Goal: Task Accomplishment & Management: Manage account settings

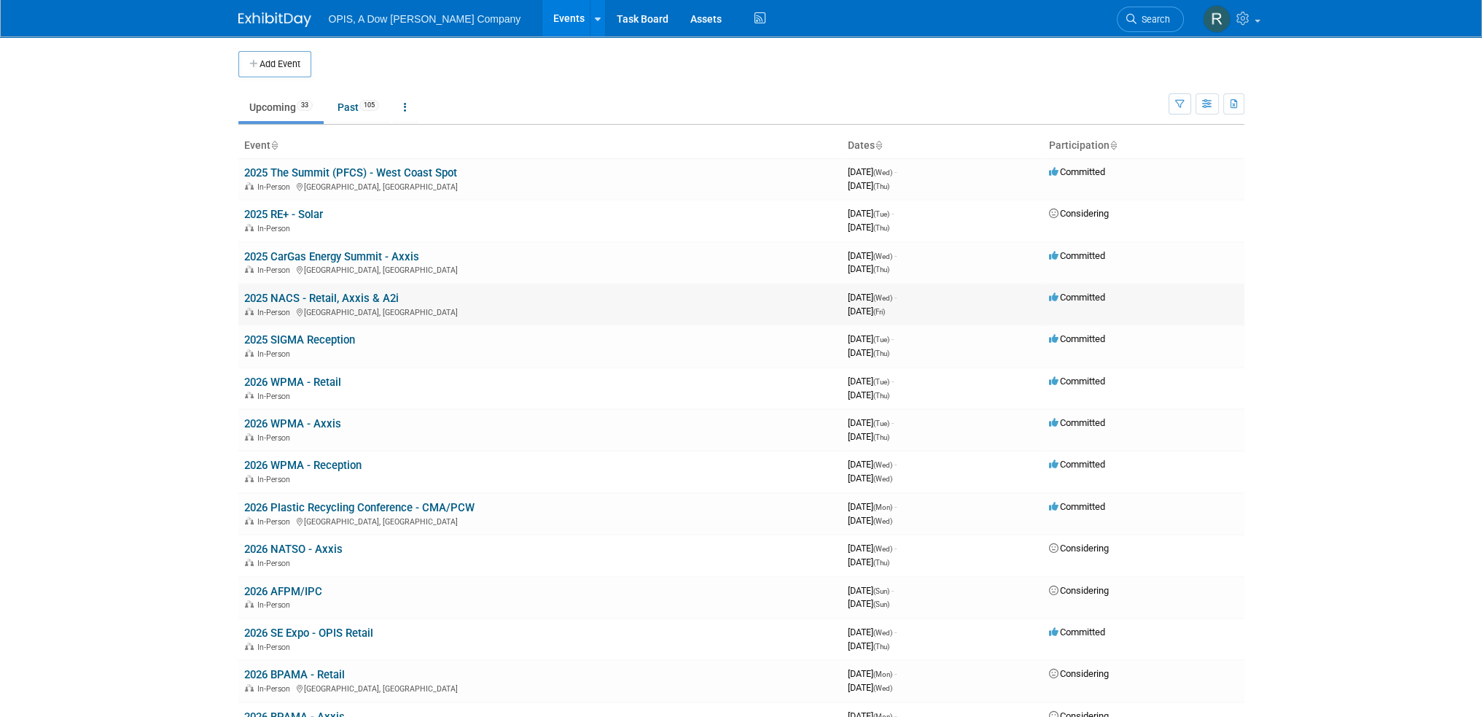
click at [270, 299] on link "2025 NACS - Retail, Axxis & A2i" at bounding box center [321, 298] width 155 height 13
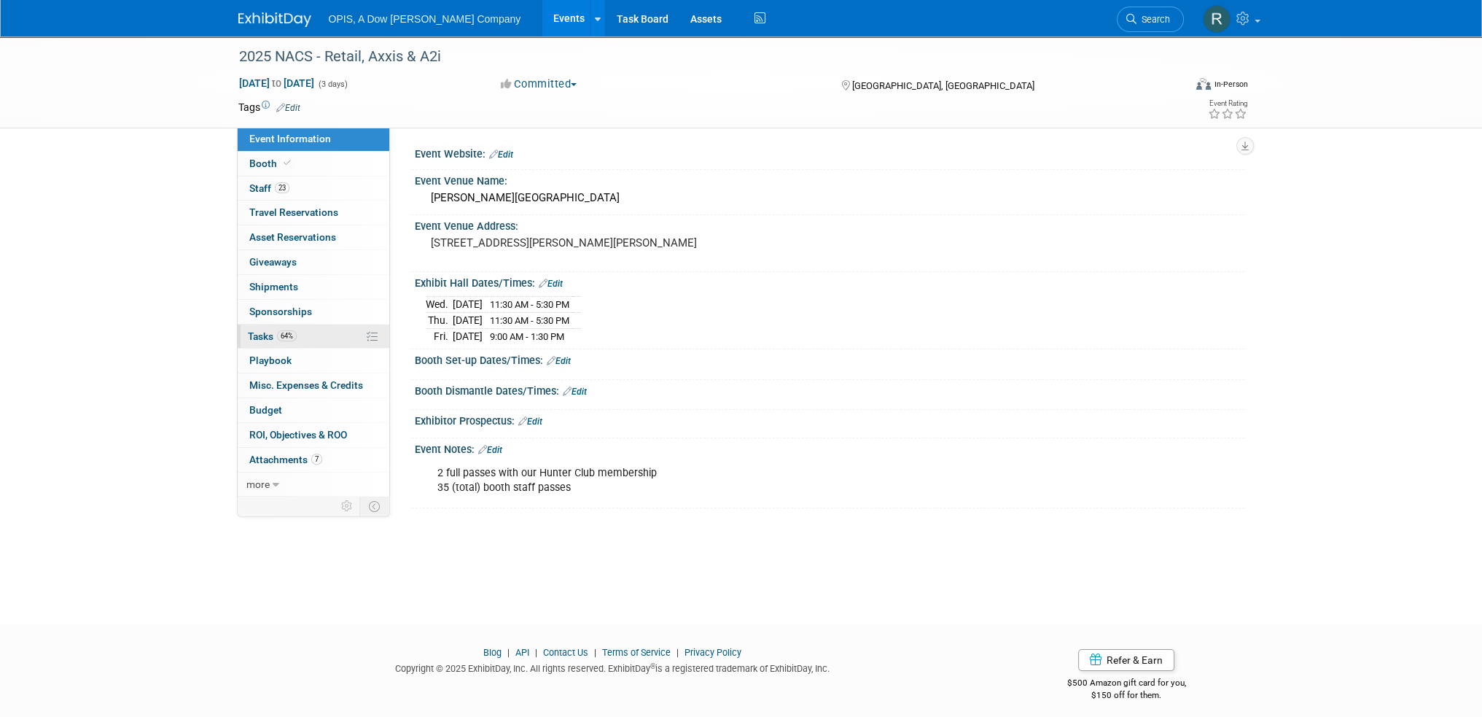
click at [251, 335] on span "Tasks 64%" at bounding box center [272, 336] width 49 height 12
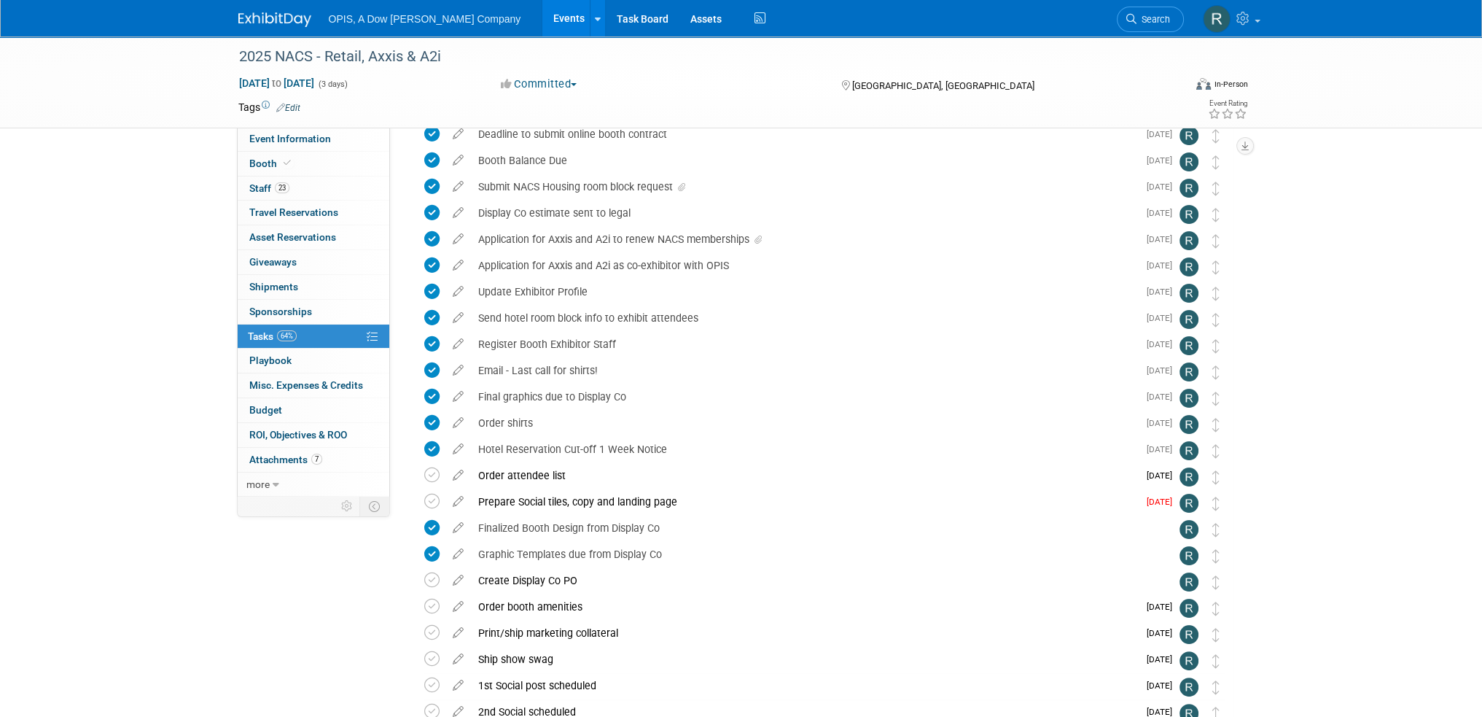
scroll to position [292, 0]
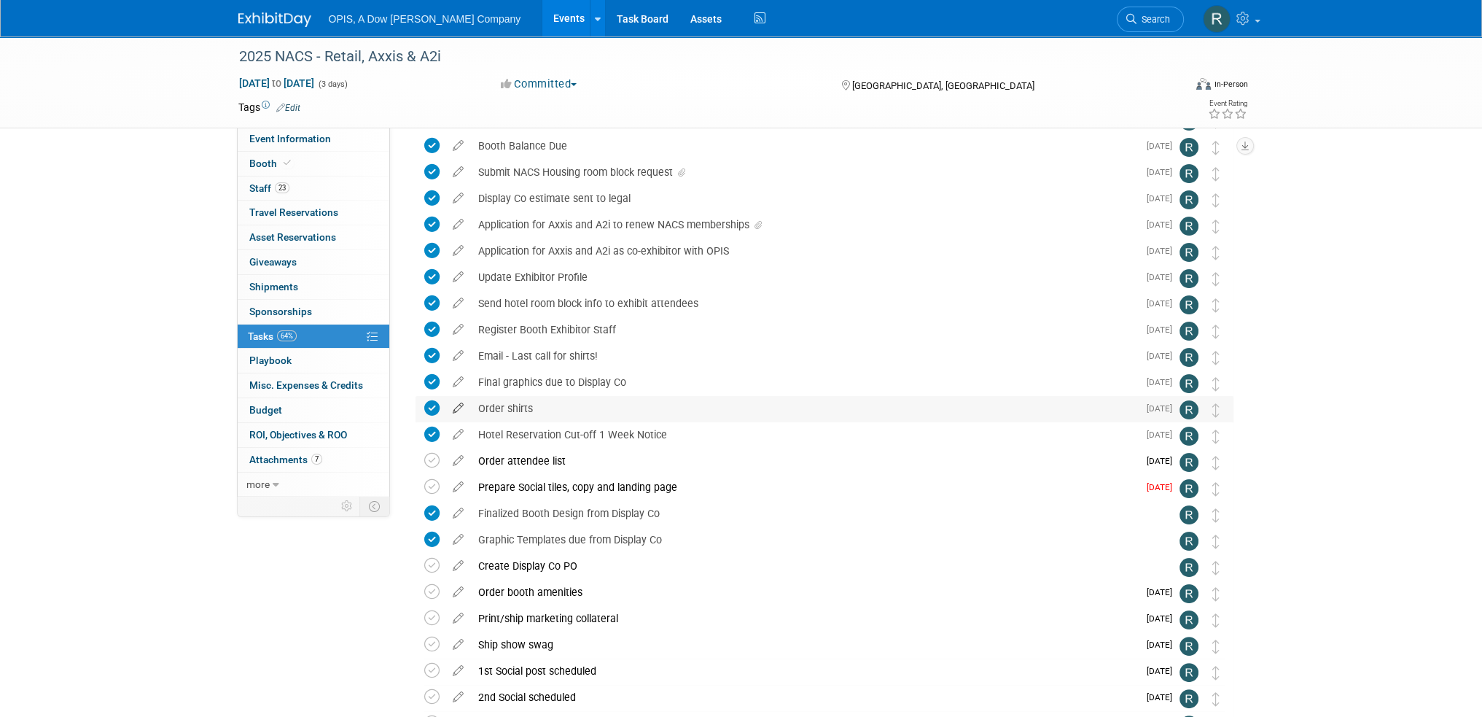
click at [455, 410] on icon at bounding box center [458, 405] width 26 height 18
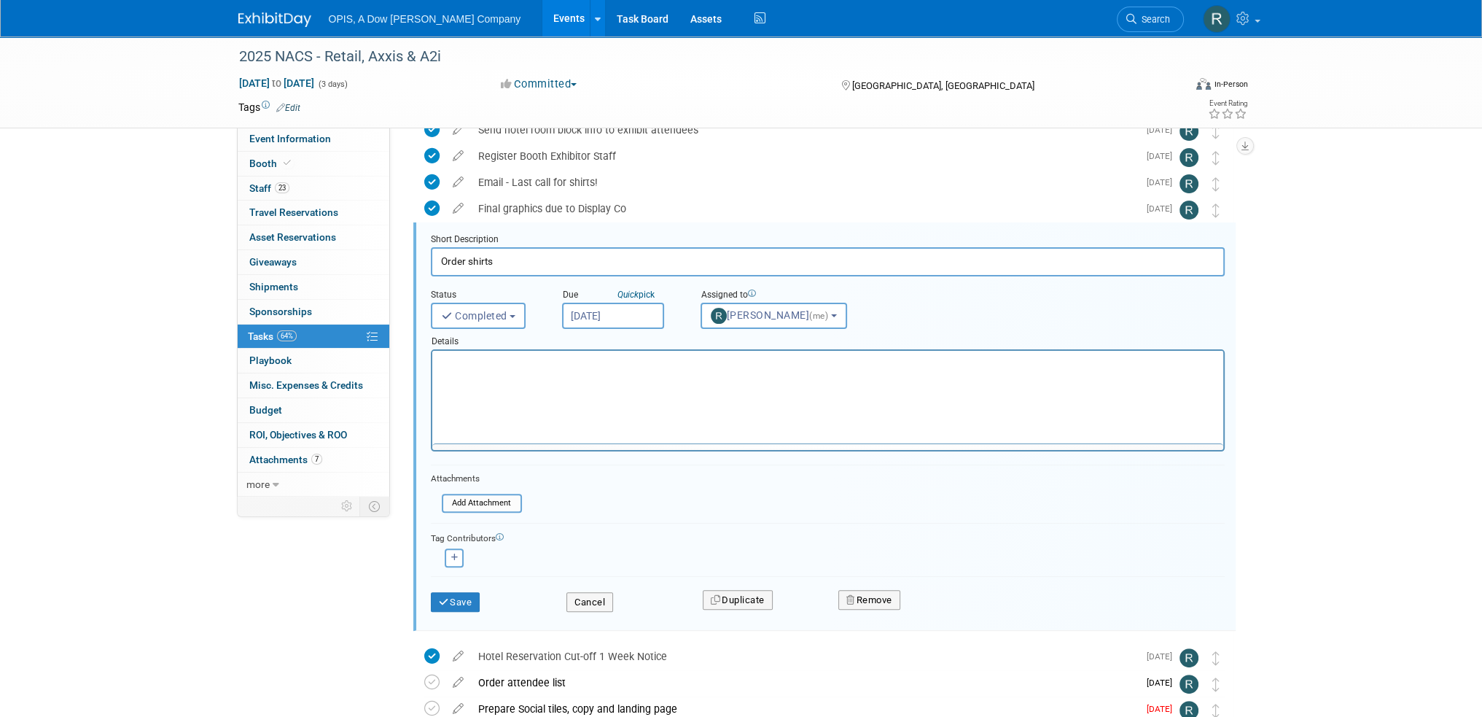
scroll to position [0, 0]
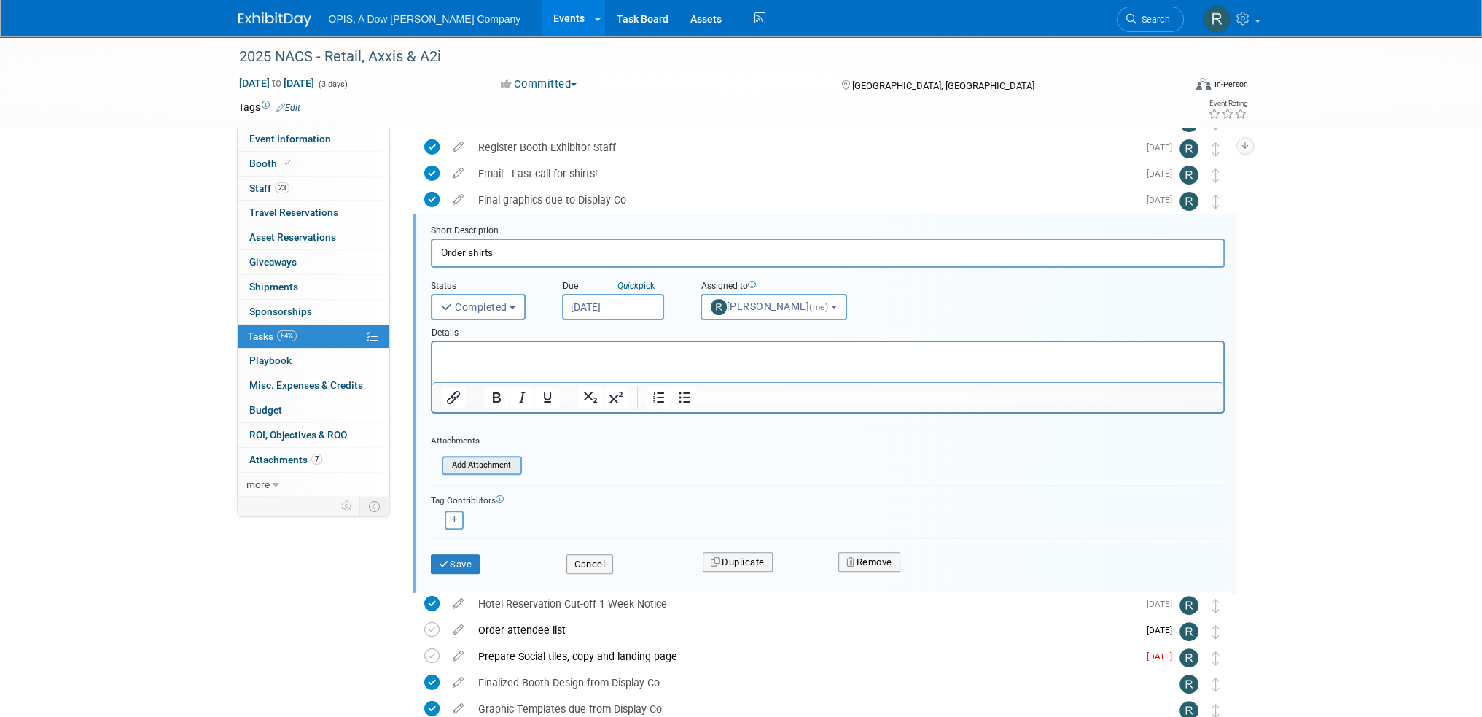
click at [472, 465] on input "file" at bounding box center [446, 465] width 149 height 16
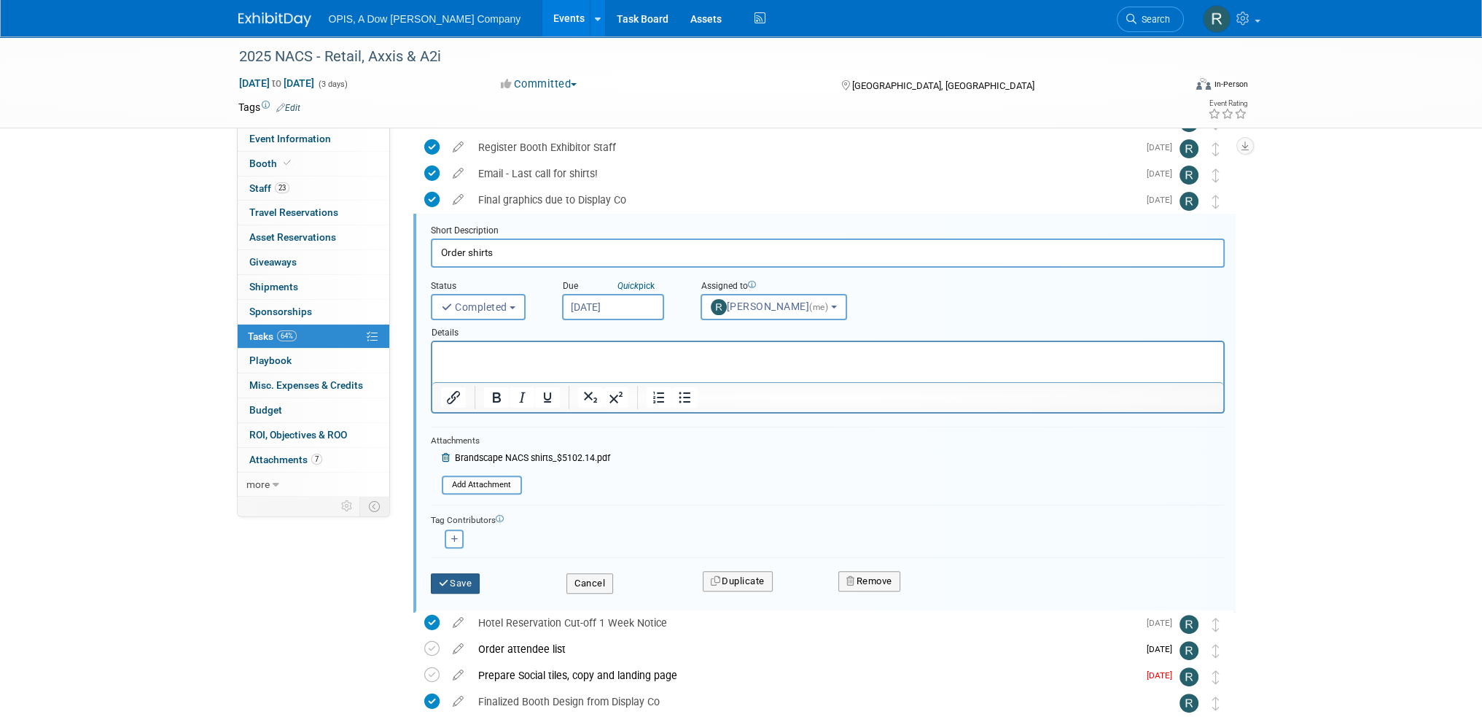
click at [447, 578] on icon "submit" at bounding box center [445, 582] width 12 height 9
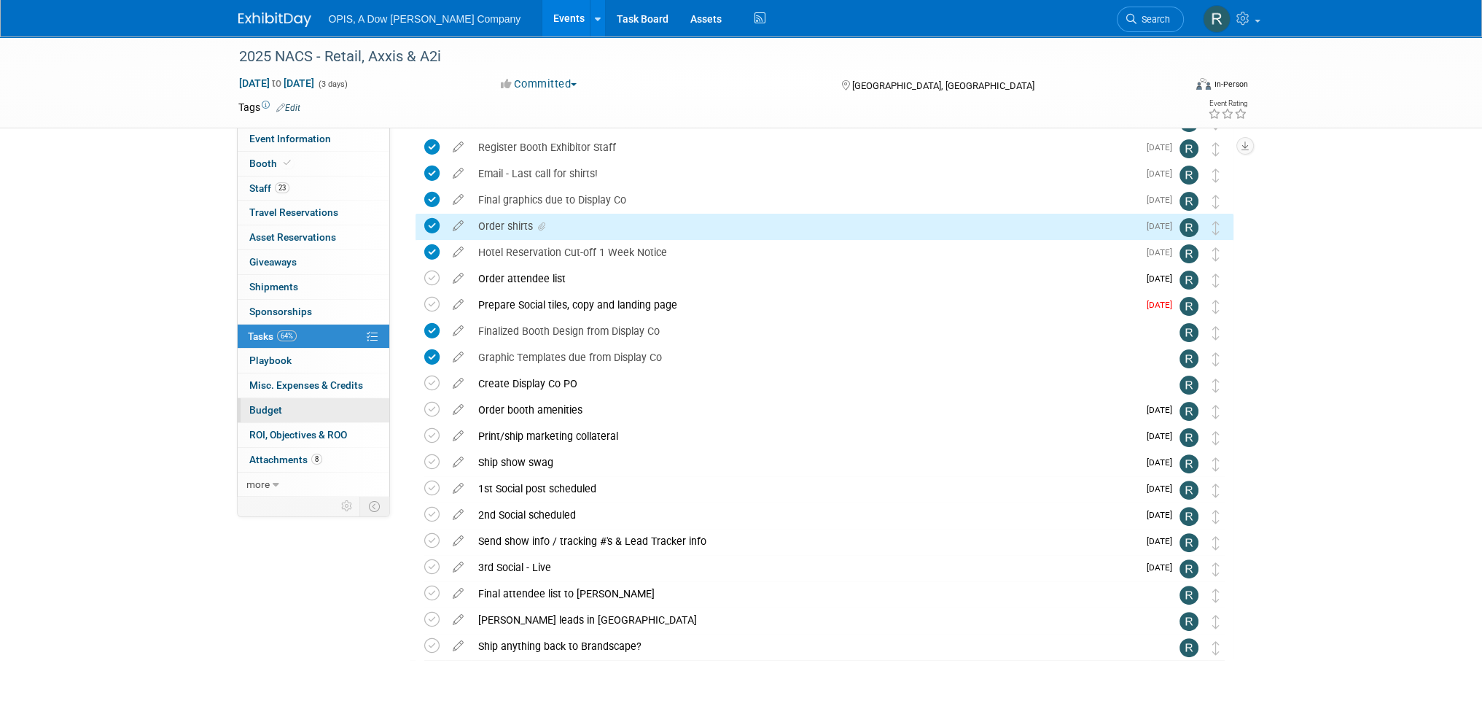
click at [256, 406] on span "Budget" at bounding box center [265, 410] width 33 height 12
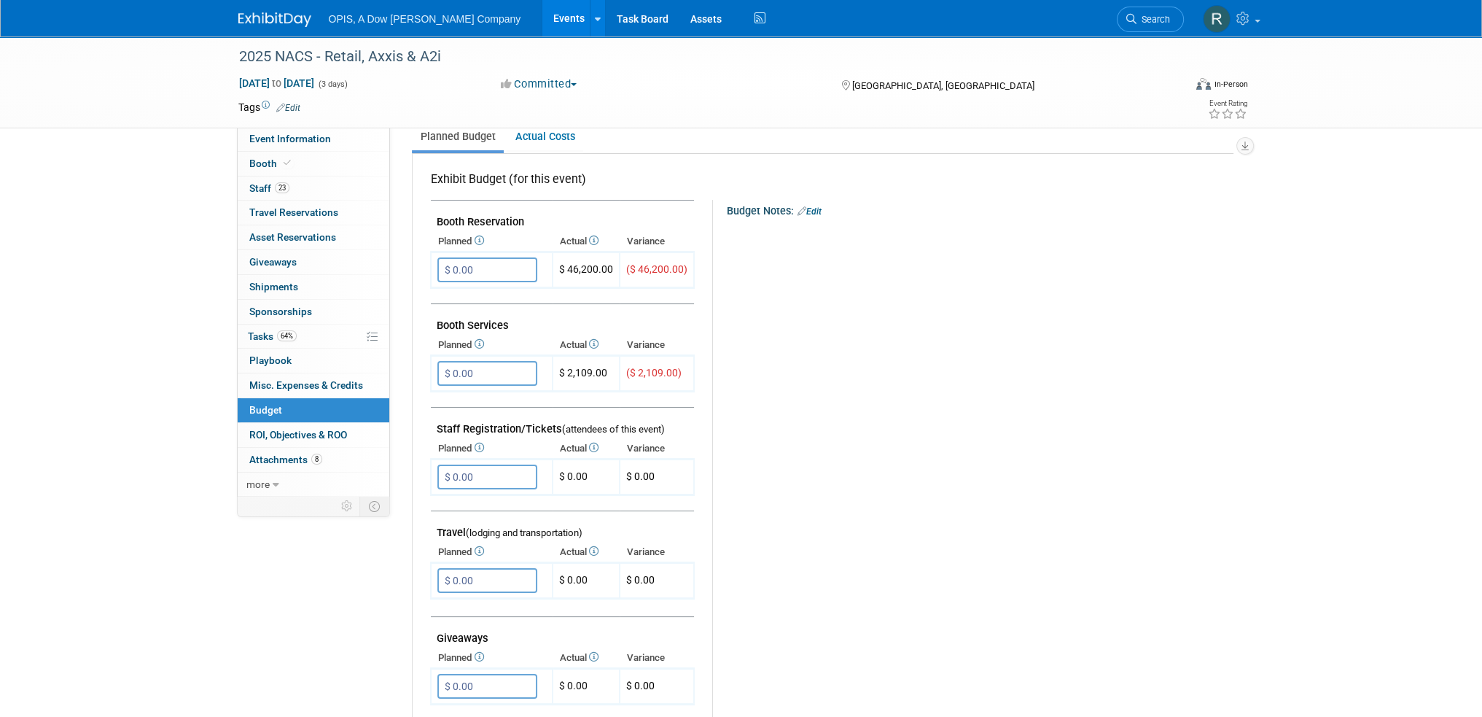
scroll to position [219, 0]
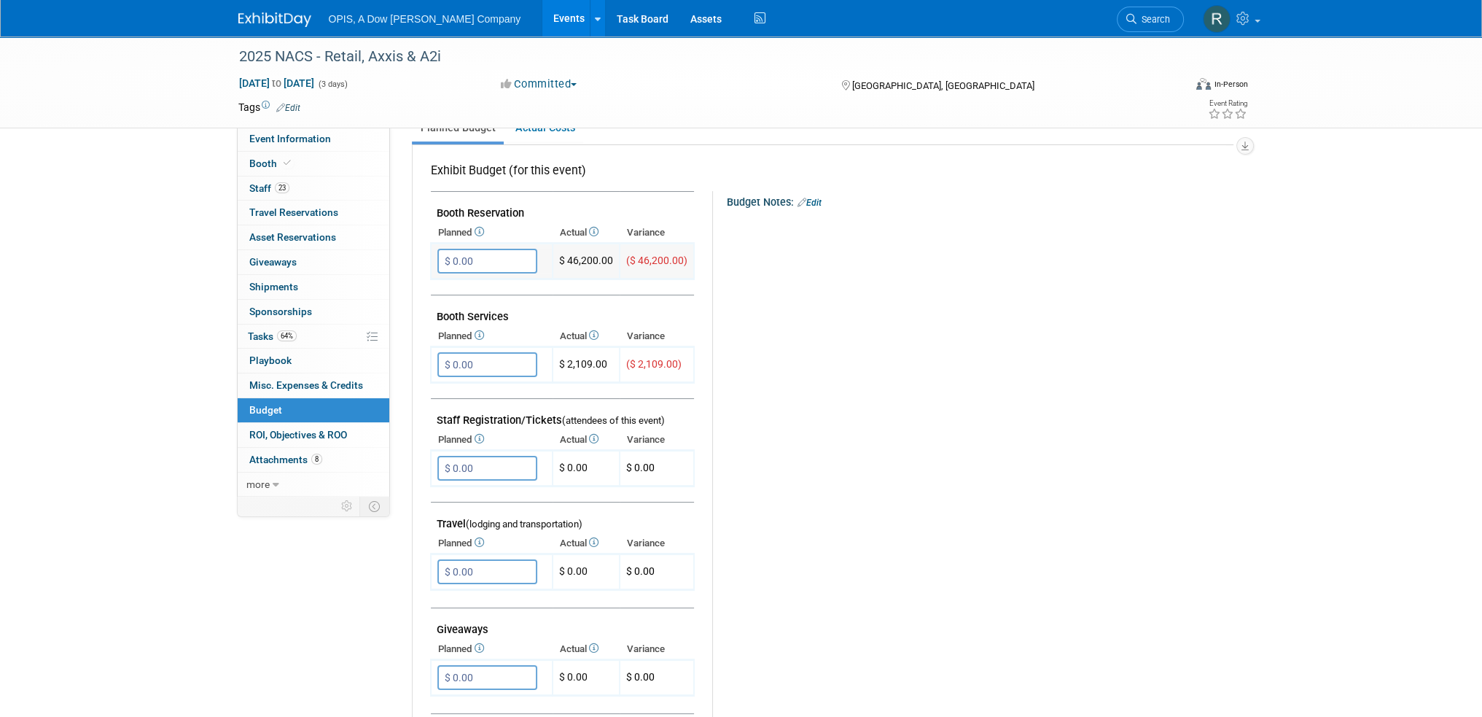
click at [506, 256] on input "$ 0.00" at bounding box center [487, 261] width 100 height 25
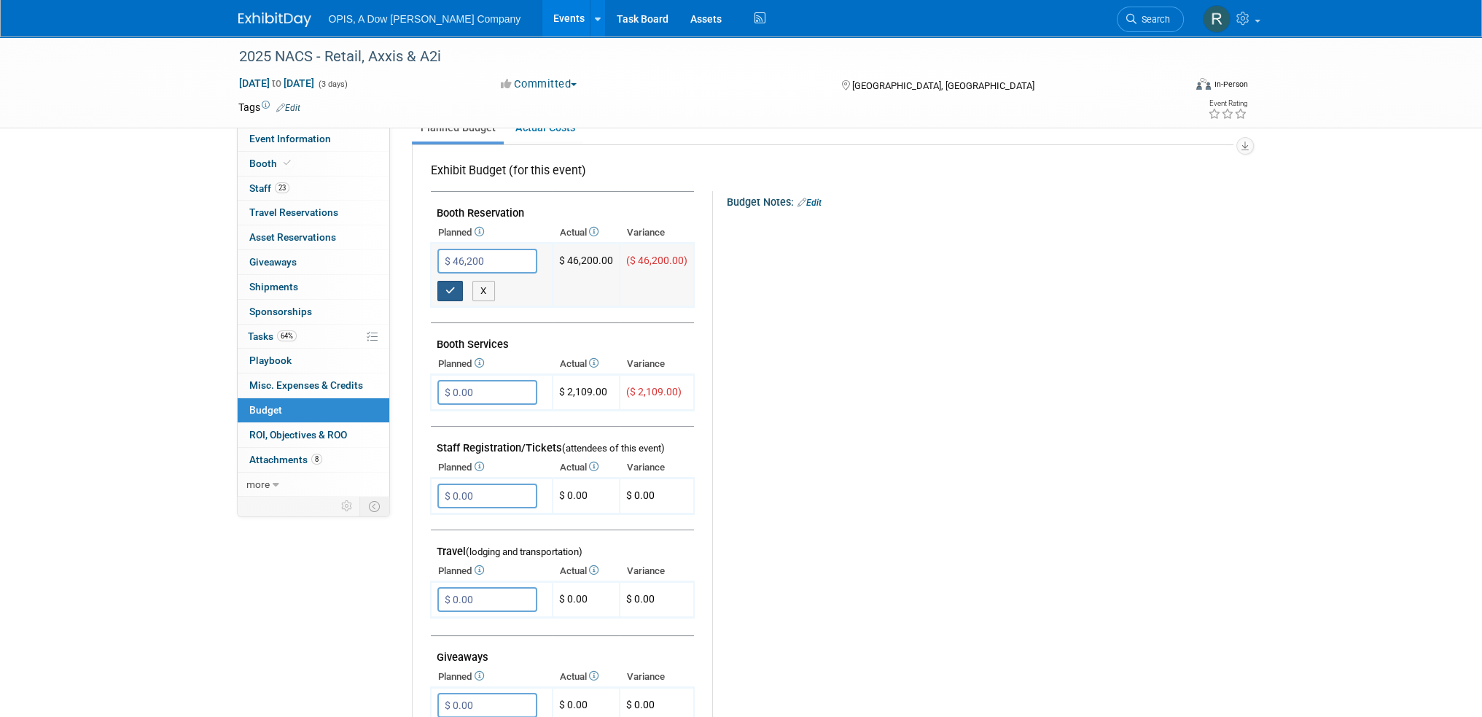
type input "$ 46,200.00"
click at [446, 294] on button "button" at bounding box center [450, 291] width 26 height 20
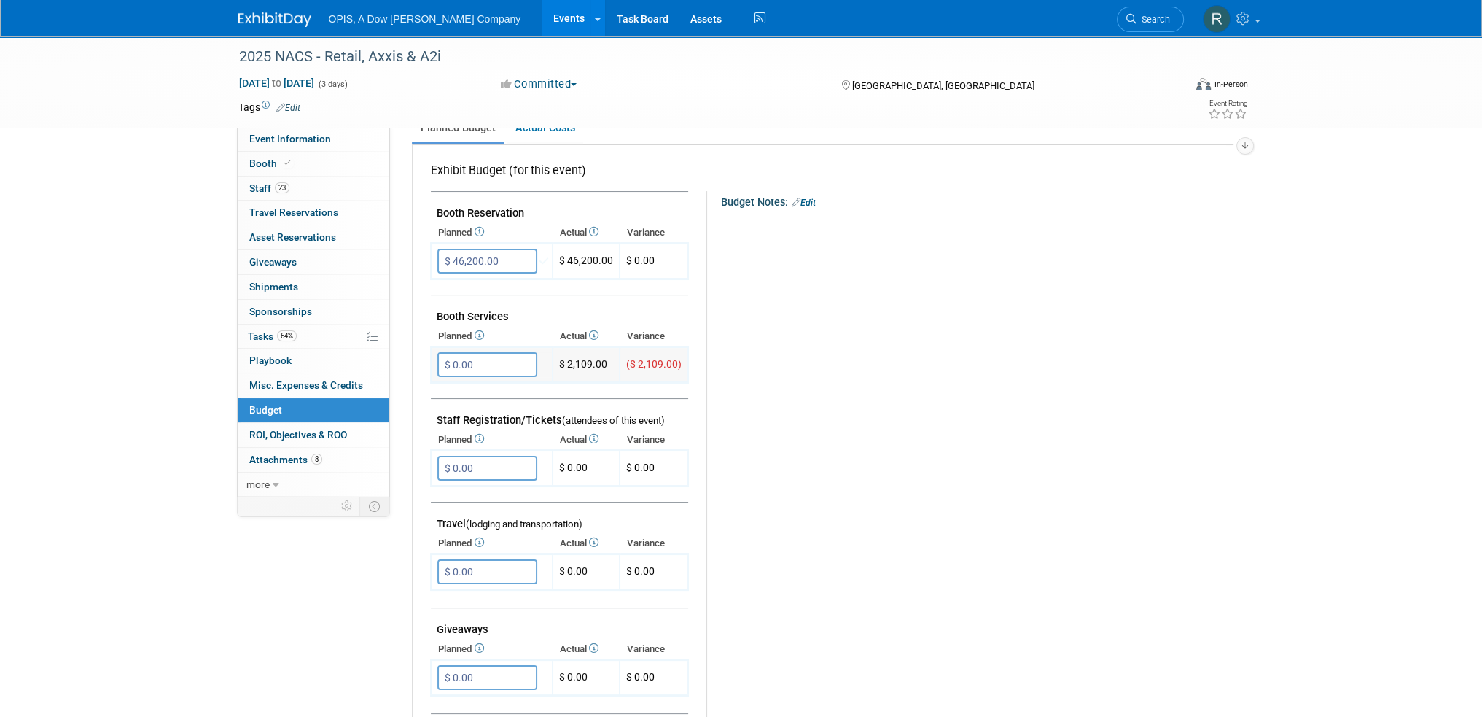
click at [449, 357] on input "$ 0.00" at bounding box center [487, 364] width 100 height 25
click at [478, 665] on input "$ 0.00" at bounding box center [487, 677] width 100 height 25
type input "$ 10,000.00"
click at [446, 702] on icon "button" at bounding box center [450, 706] width 10 height 9
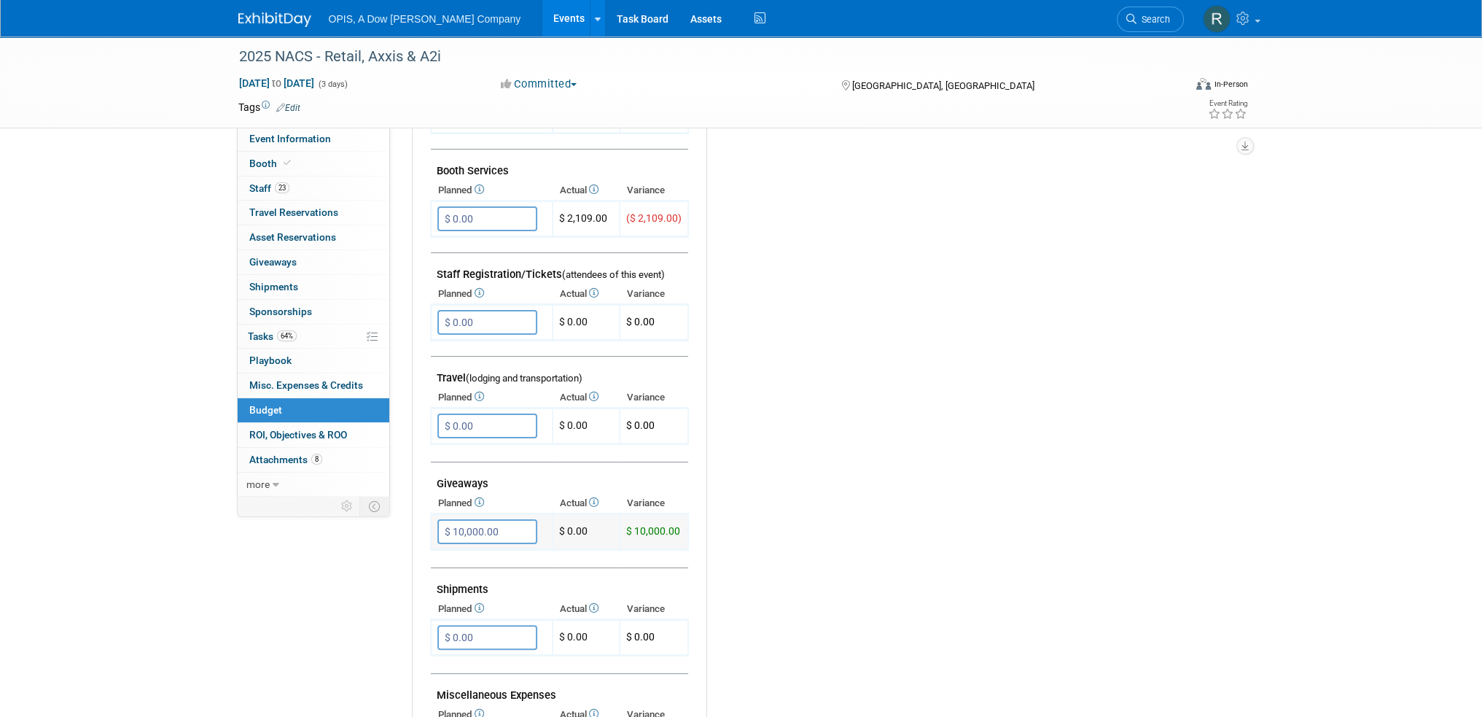
scroll to position [292, 0]
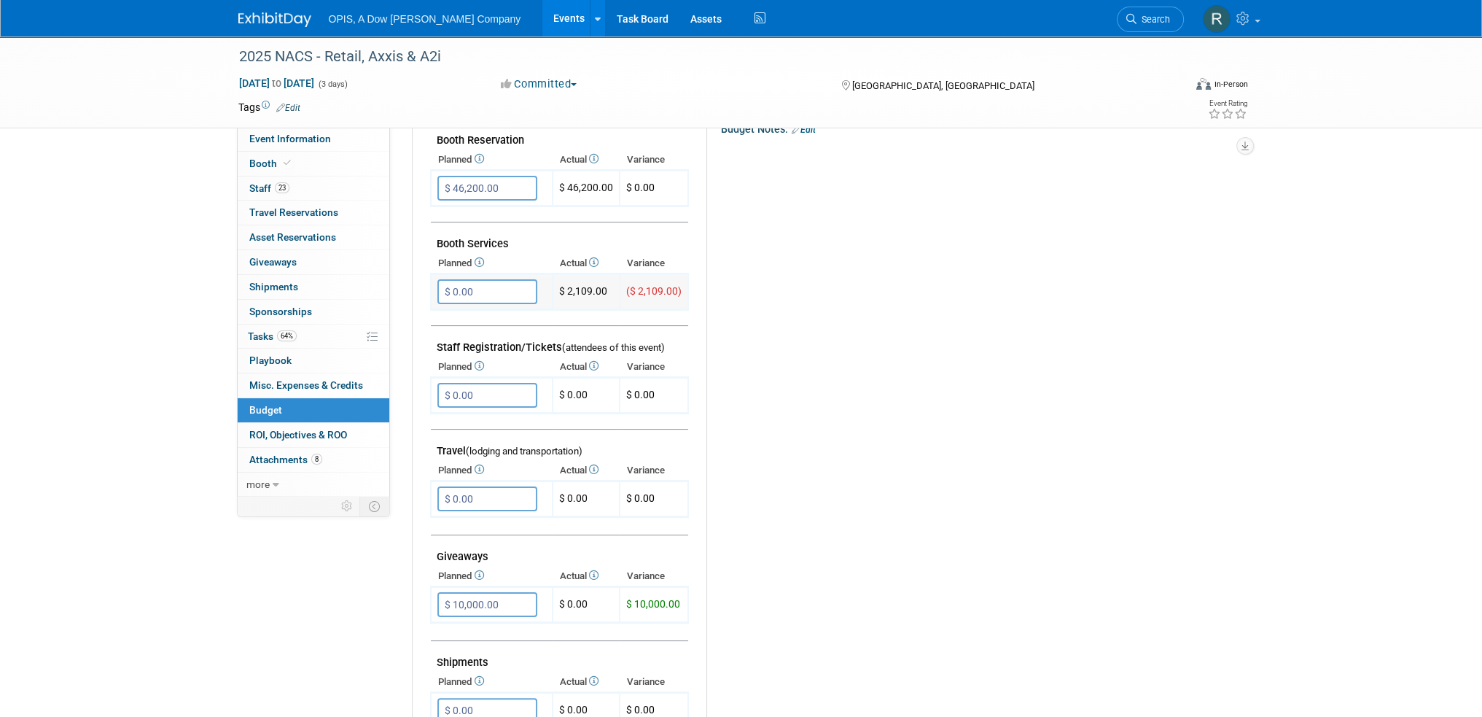
click at [483, 281] on input "$ 0.00" at bounding box center [487, 291] width 100 height 25
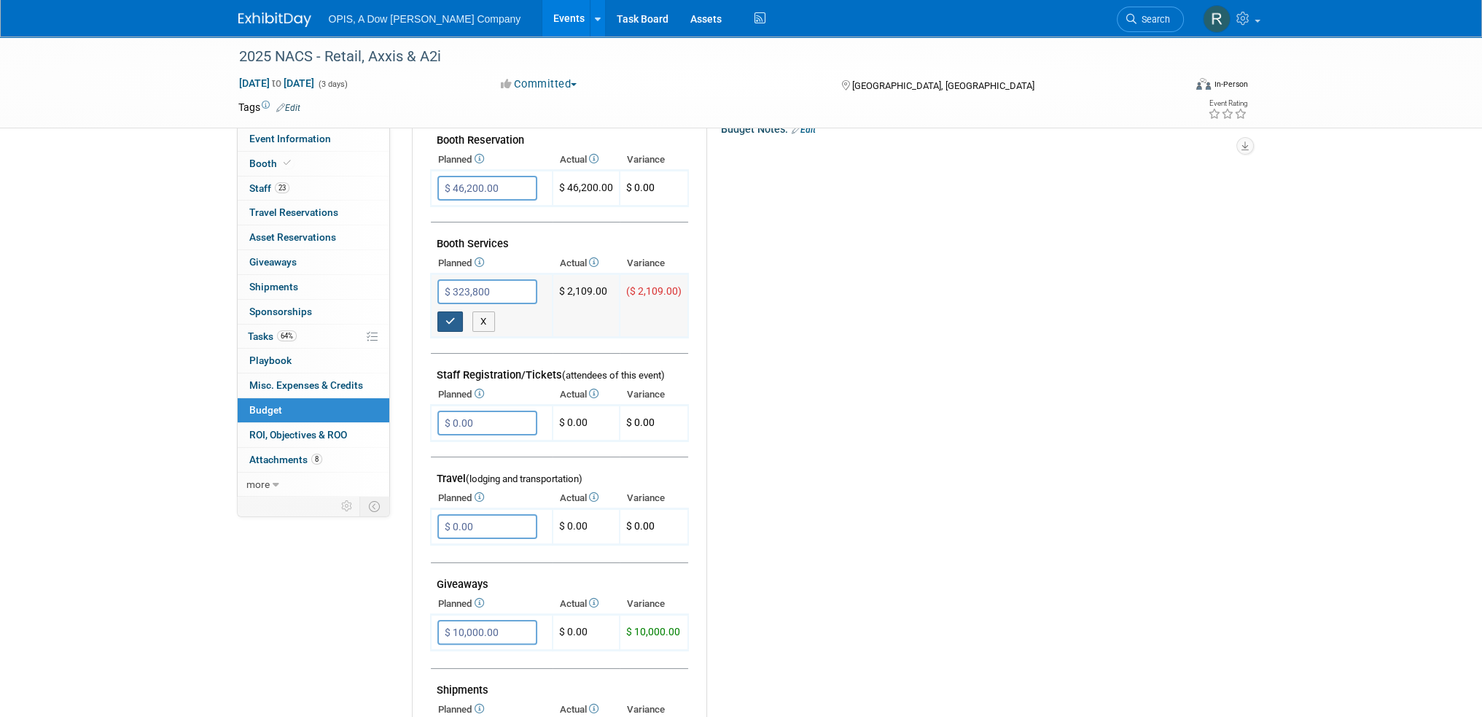
type input "$ 323,800.00"
click at [453, 316] on icon "button" at bounding box center [450, 320] width 10 height 9
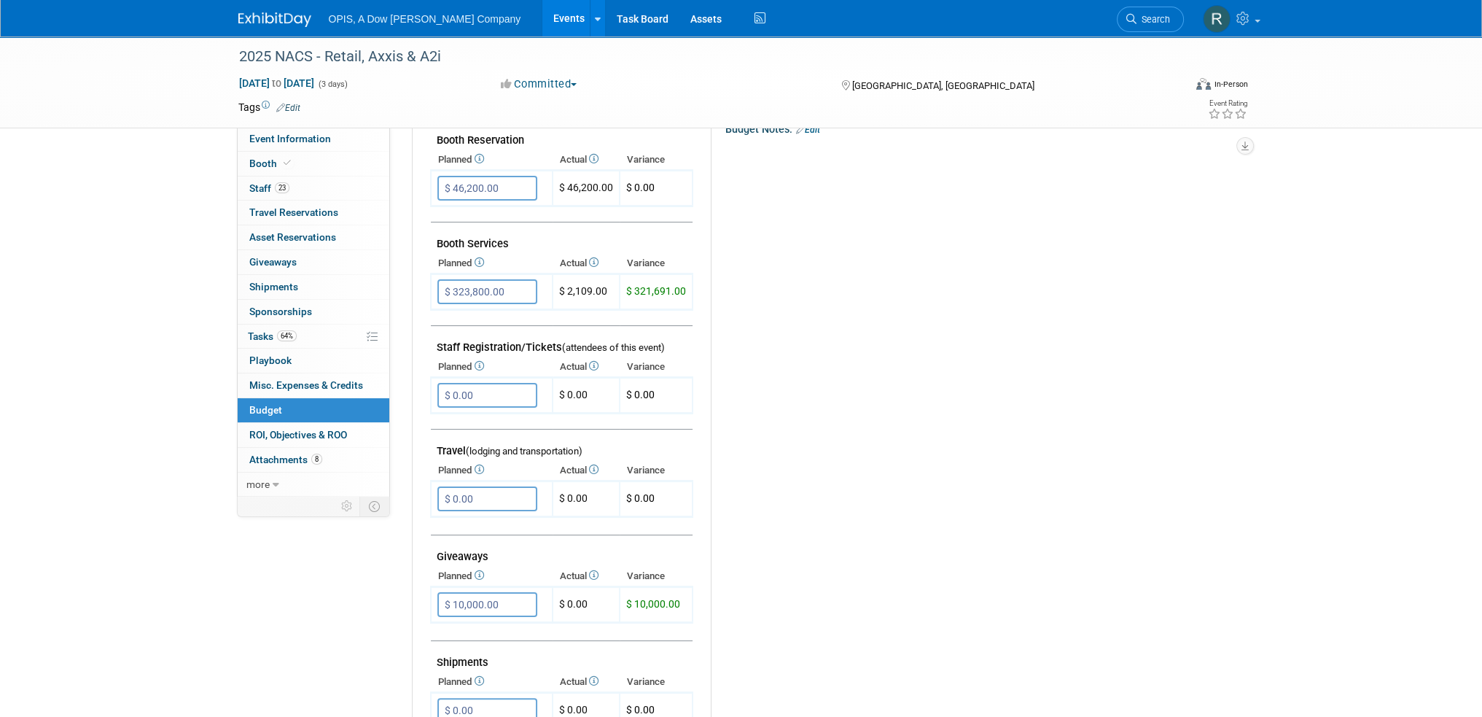
click at [595, 259] on icon at bounding box center [593, 261] width 12 height 9
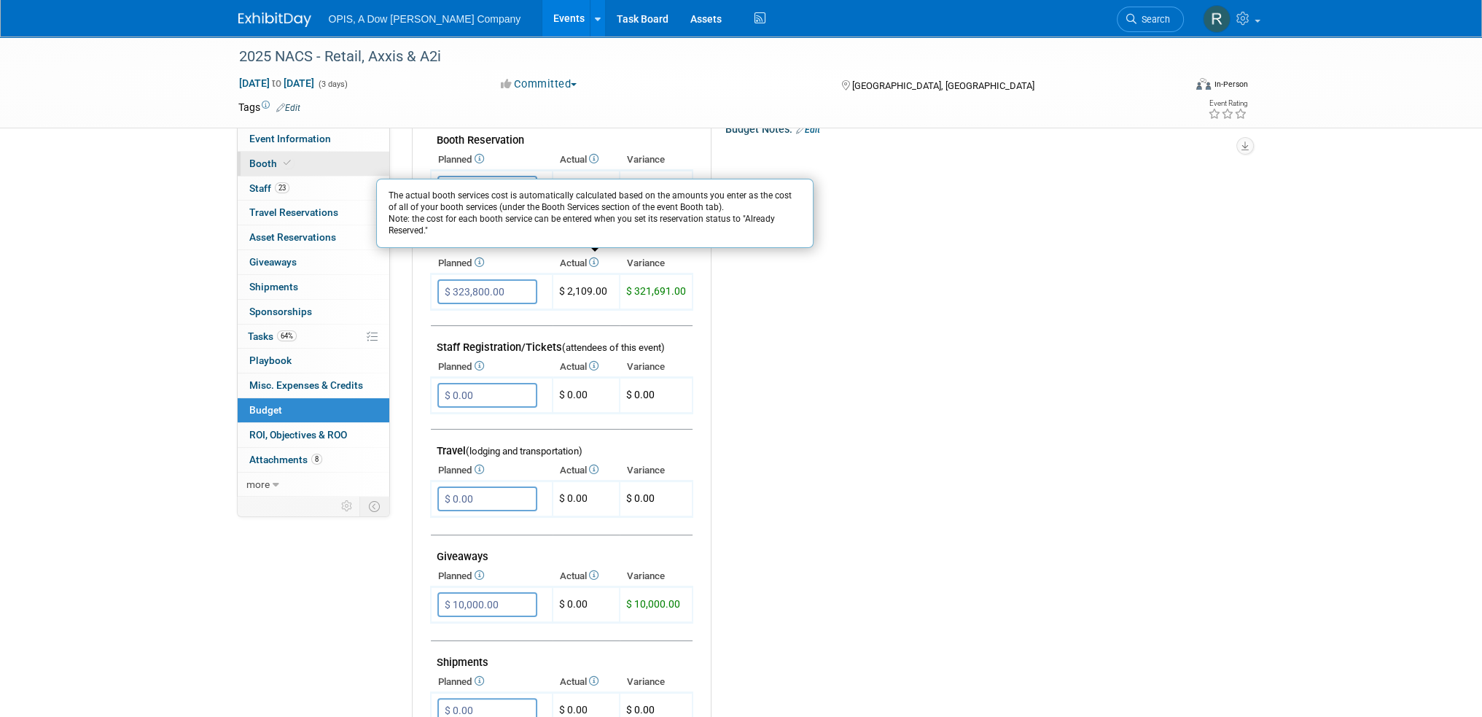
click at [248, 160] on link "Booth" at bounding box center [314, 164] width 152 height 24
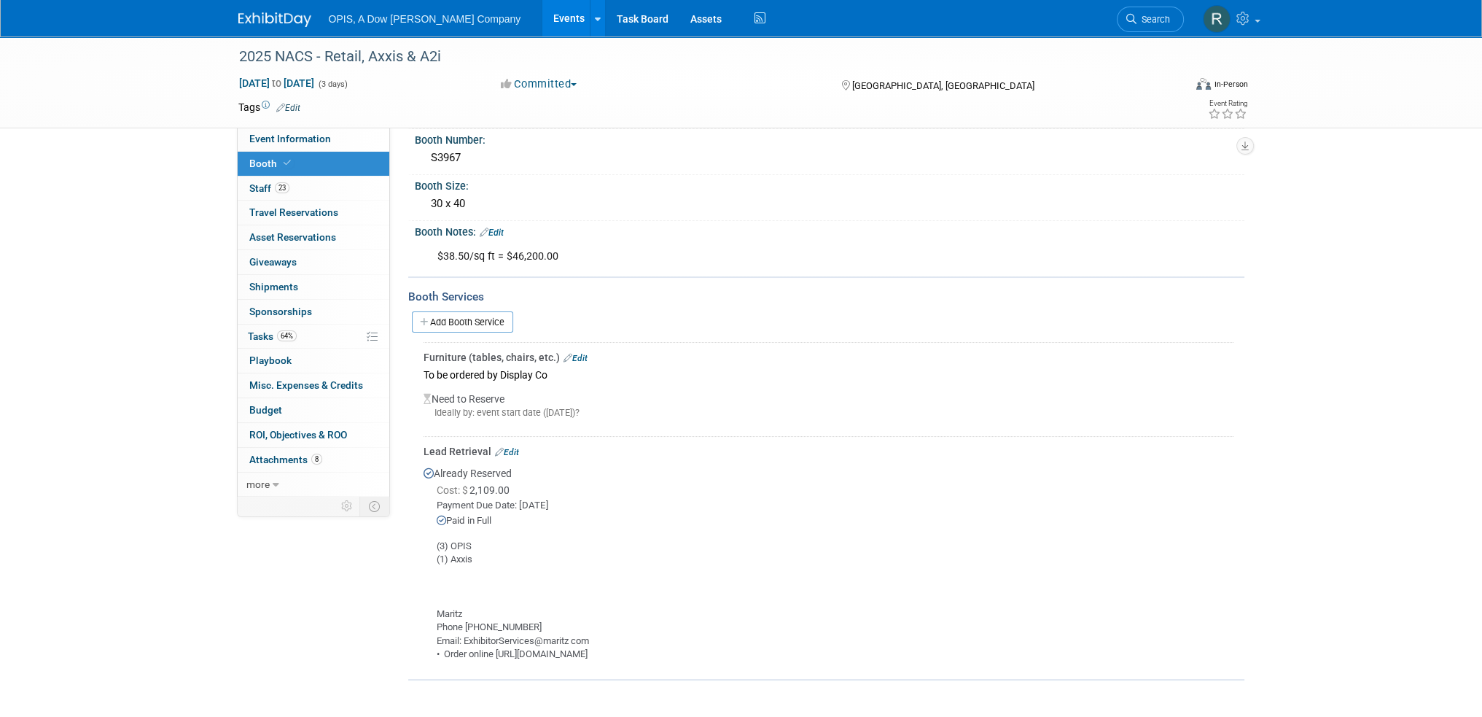
scroll to position [146, 0]
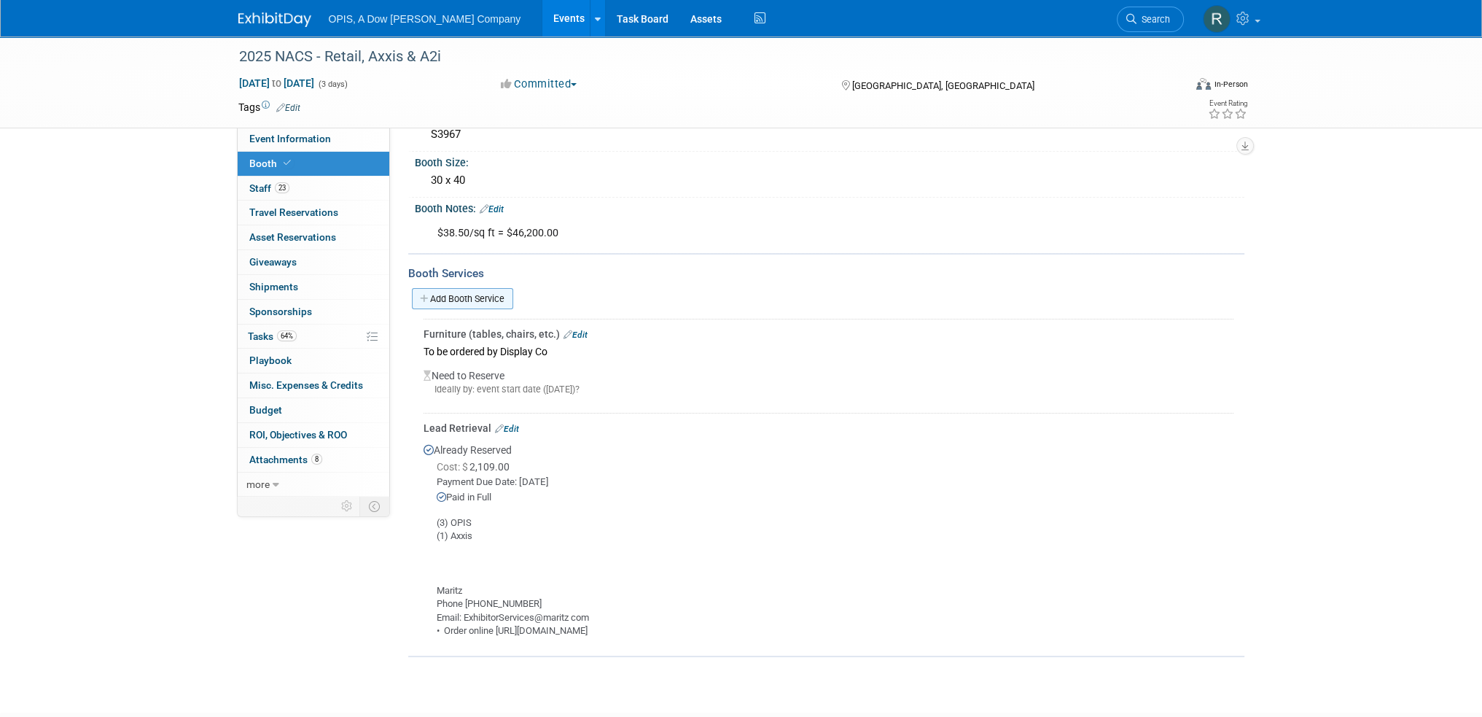
click at [424, 300] on link "Add Booth Service" at bounding box center [462, 298] width 101 height 21
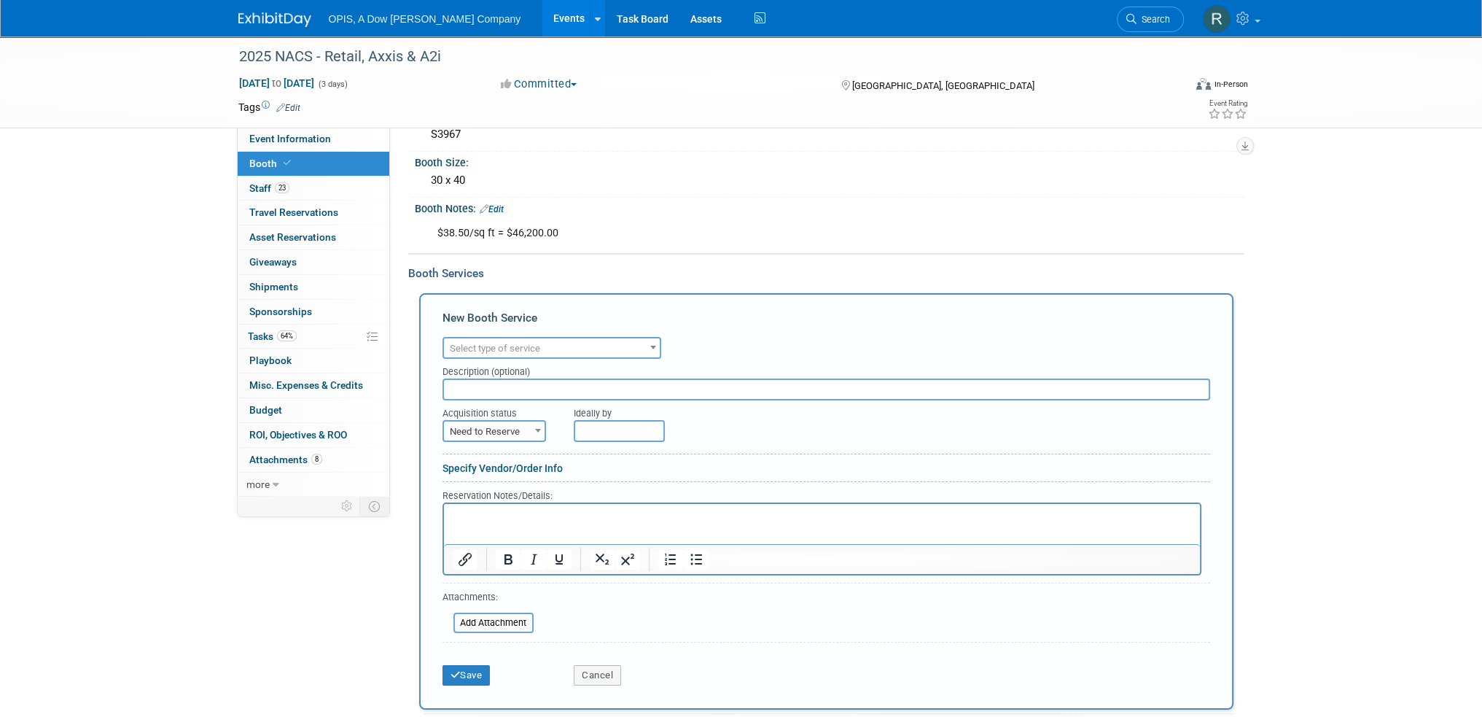
scroll to position [0, 0]
click at [534, 343] on span "Select type of service" at bounding box center [495, 348] width 90 height 11
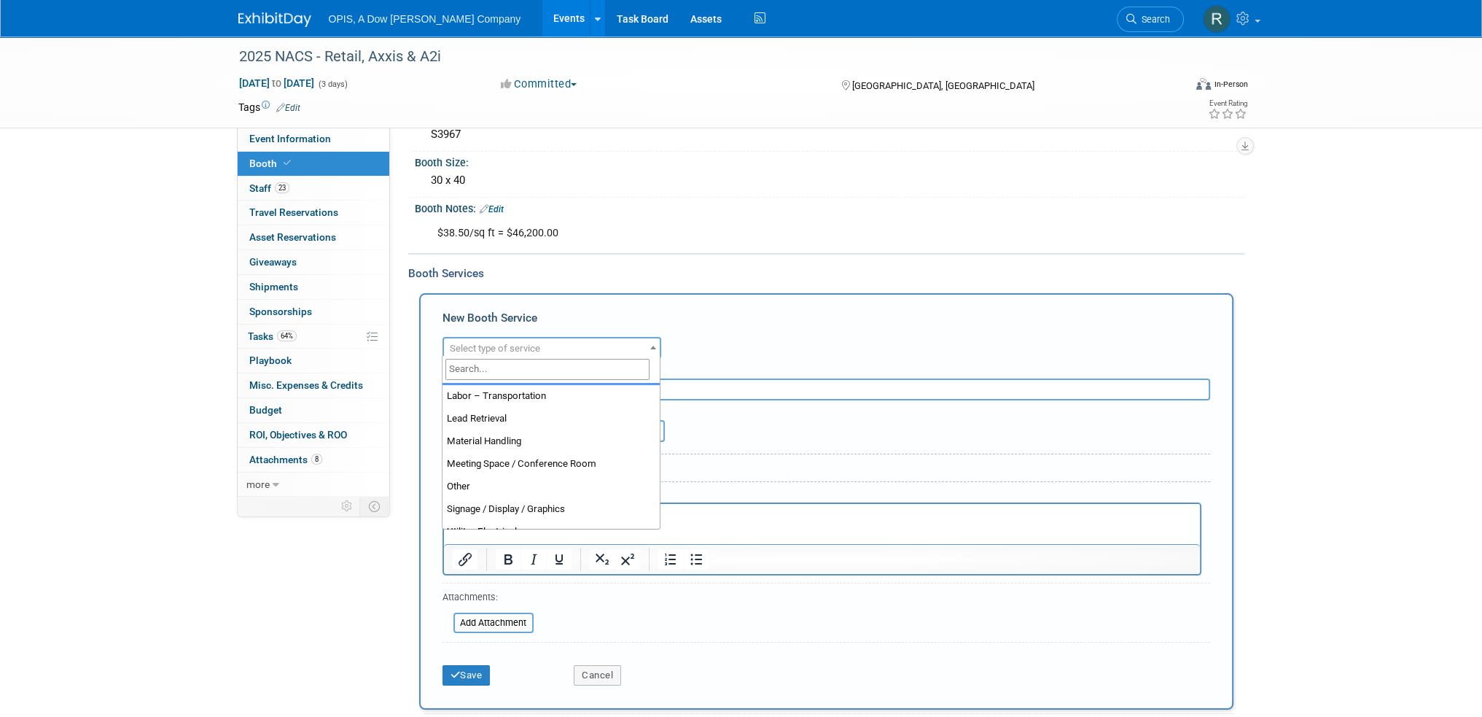
scroll to position [292, 0]
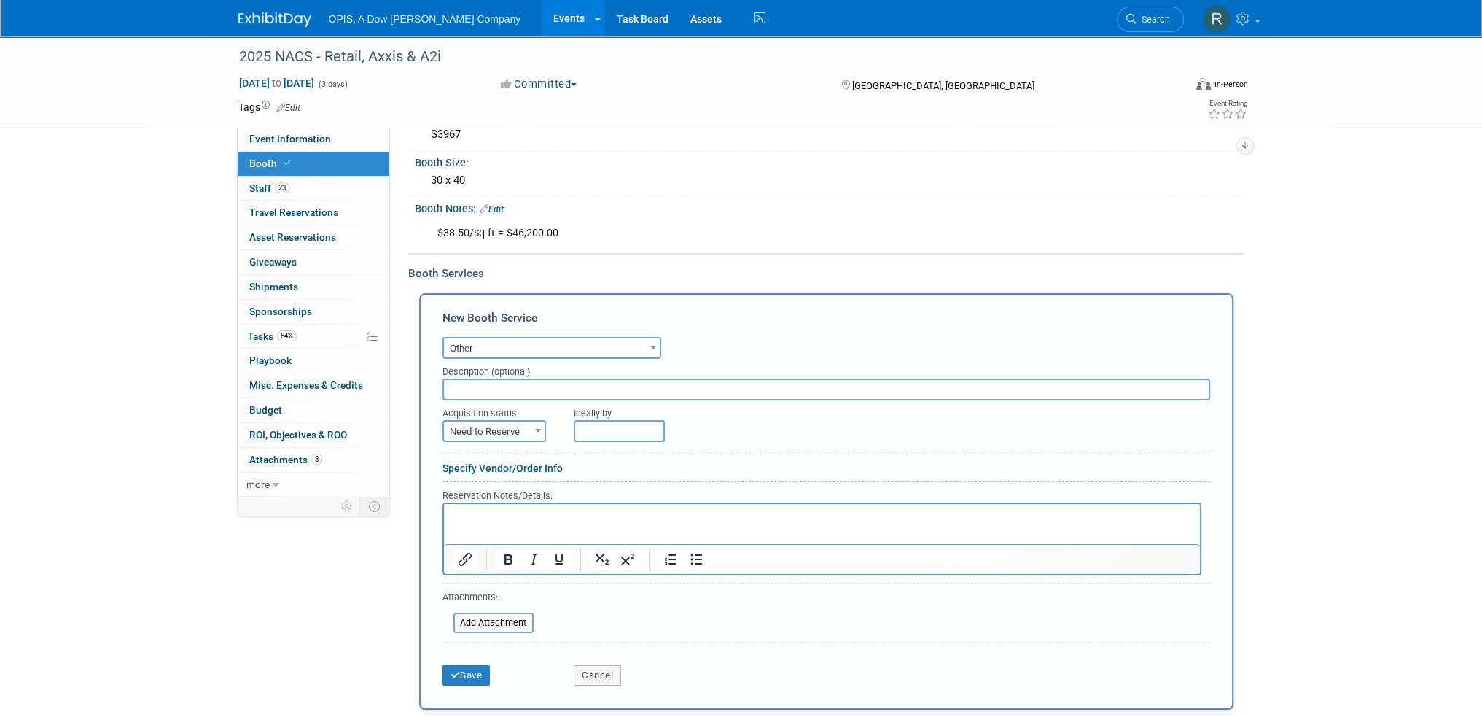
drag, startPoint x: 648, startPoint y: 341, endPoint x: 644, endPoint y: 349, distance: 8.8
click at [649, 340] on span at bounding box center [653, 346] width 15 height 19
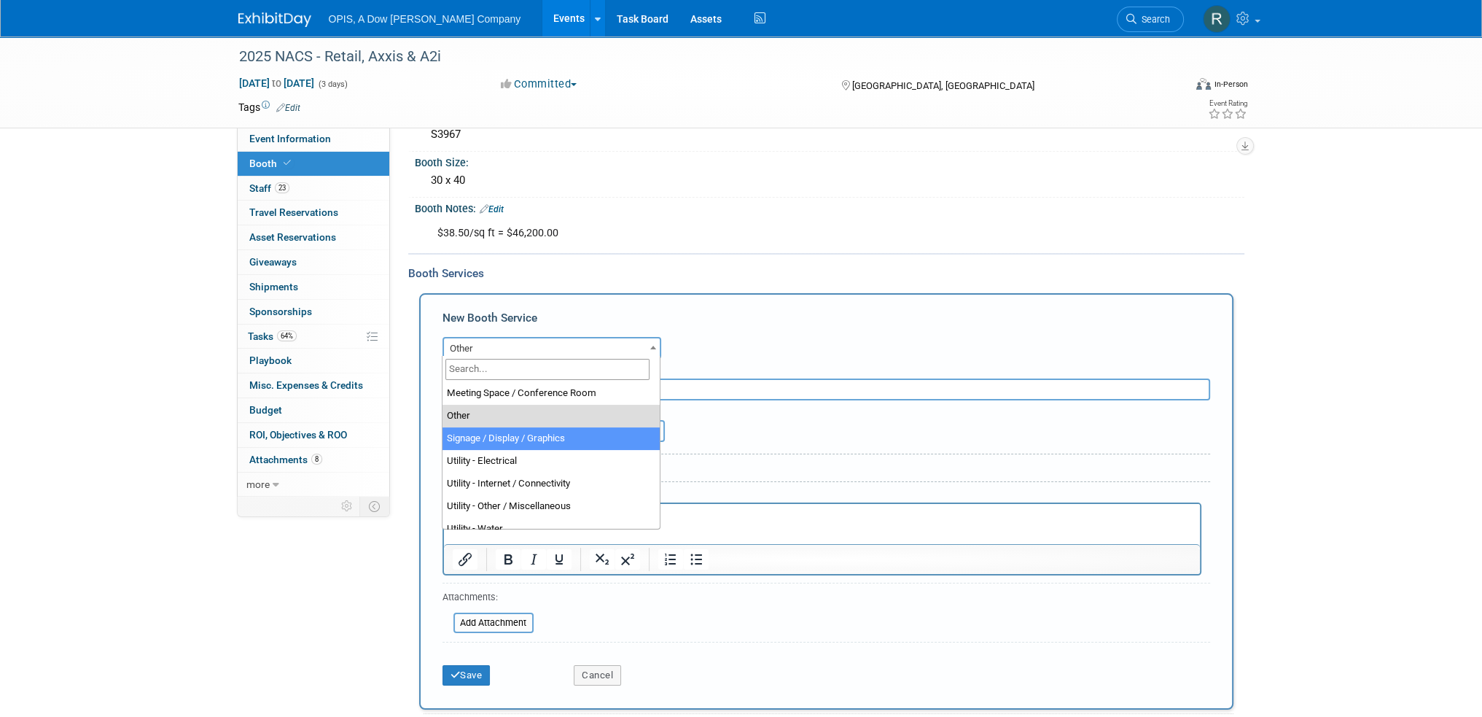
scroll to position [373, 0]
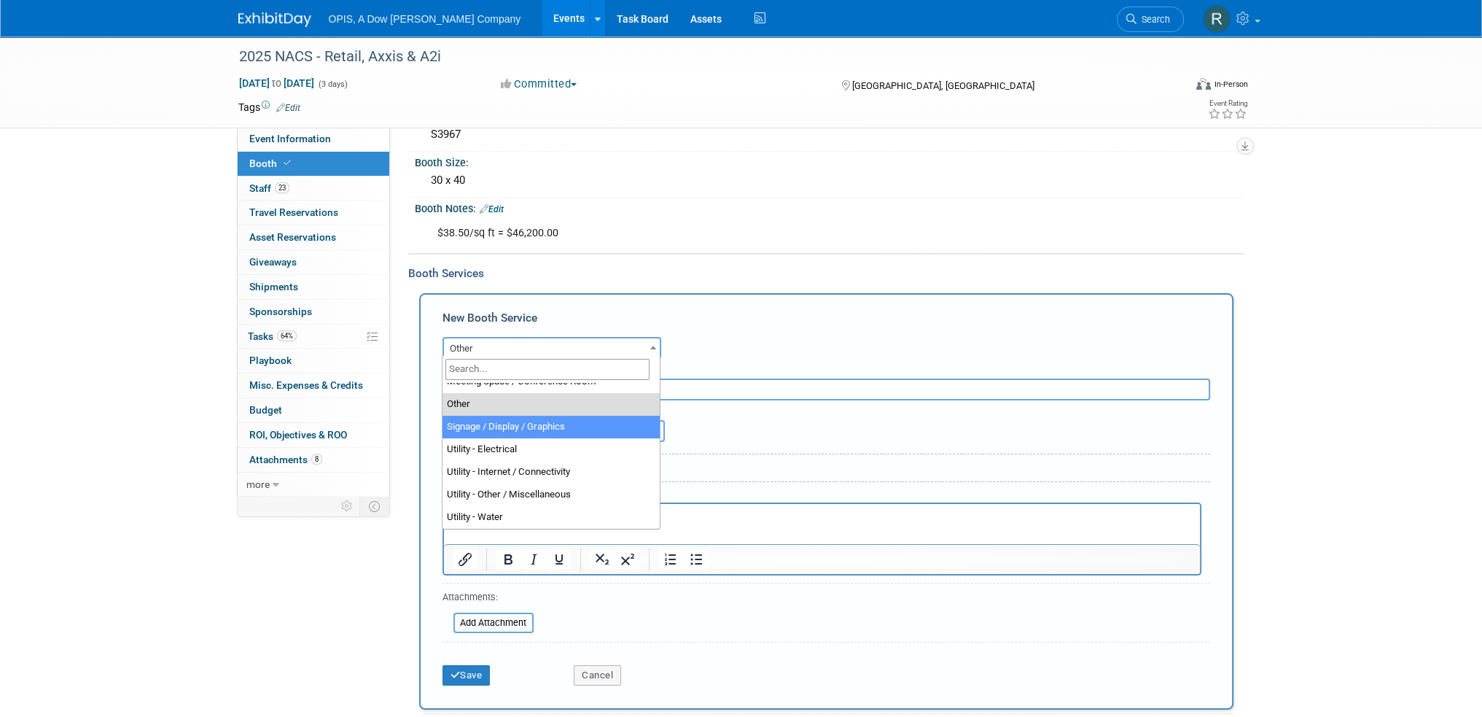
select select "3"
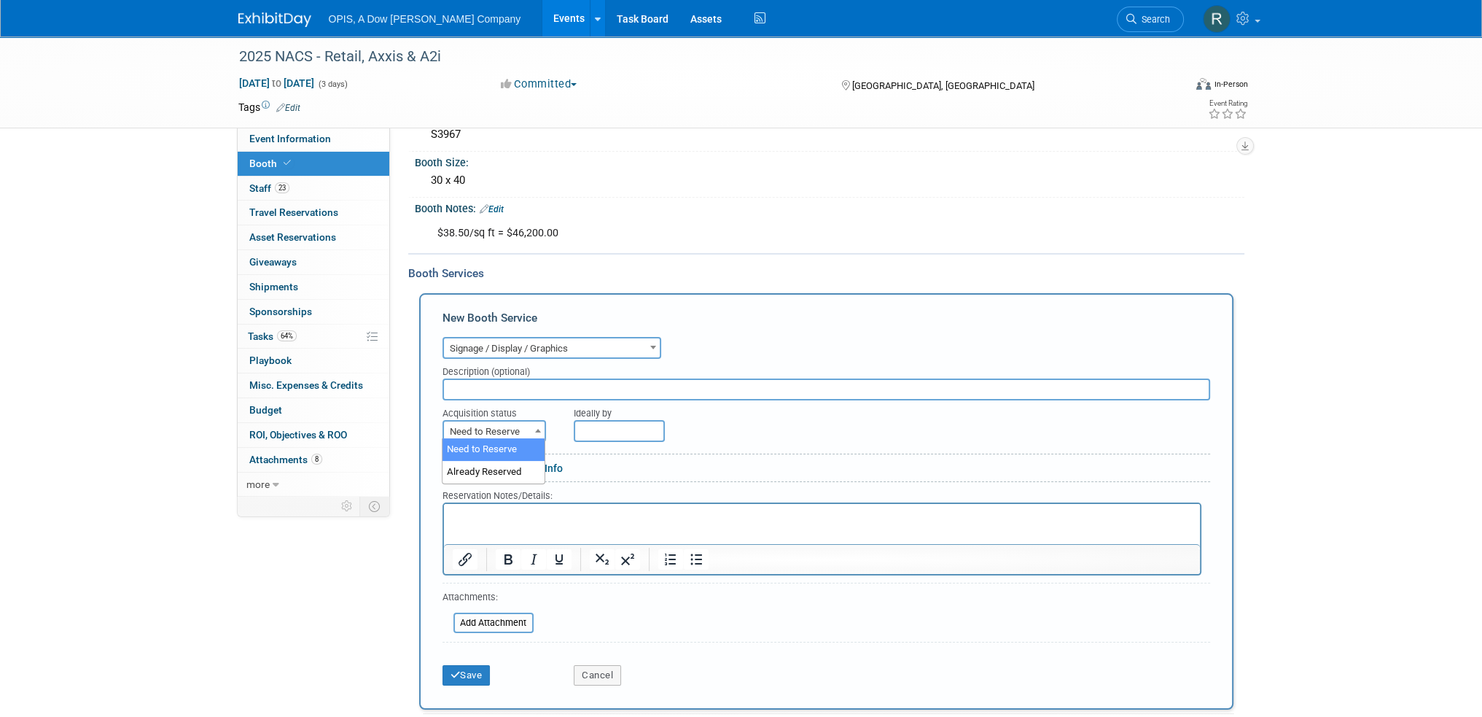
click at [513, 425] on span "Need to Reserve" at bounding box center [494, 431] width 101 height 20
select select "2"
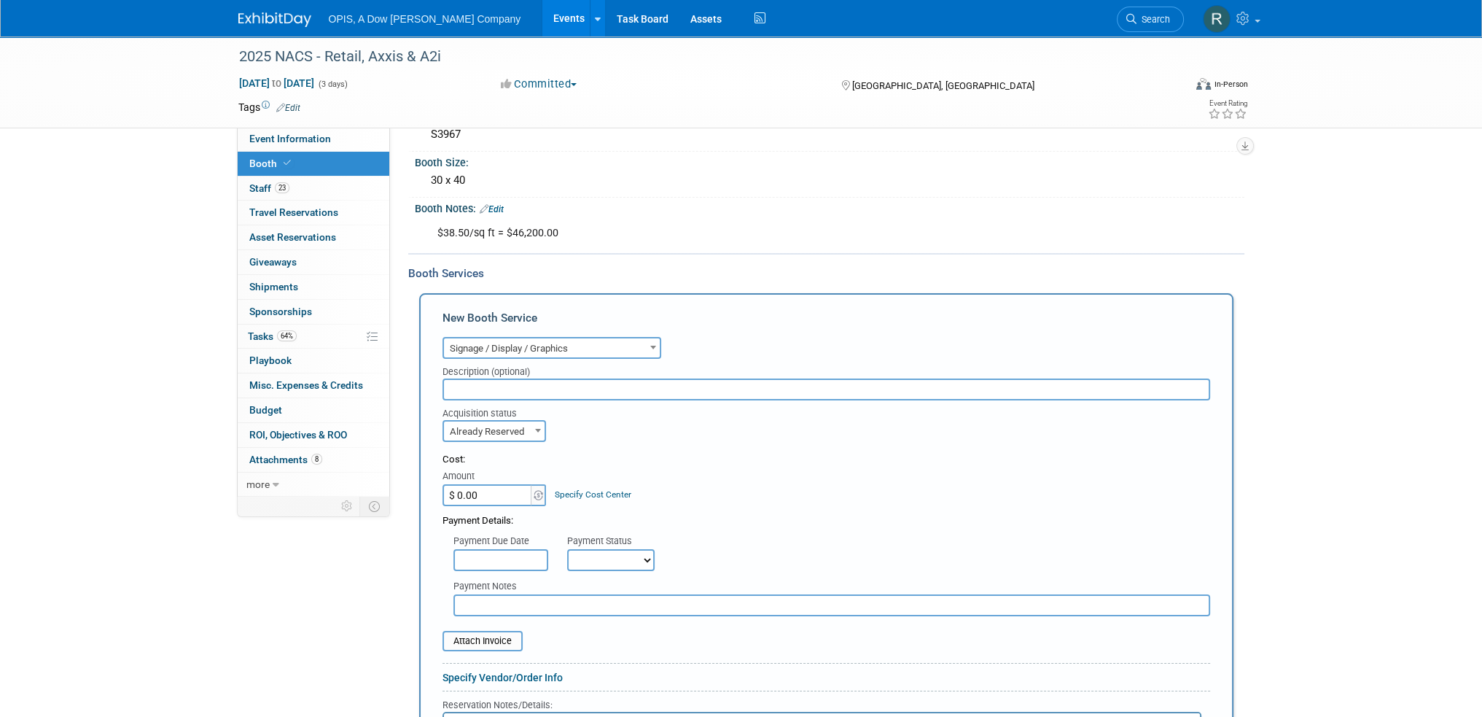
click at [490, 494] on input "$ 0.00" at bounding box center [487, 495] width 91 height 22
type input "$ 314,254.95"
click at [720, 492] on div "Cost: Amount $ 314,254.95 Specify Cost Center Cost Center -- Not Specified --" at bounding box center [826, 479] width 768 height 53
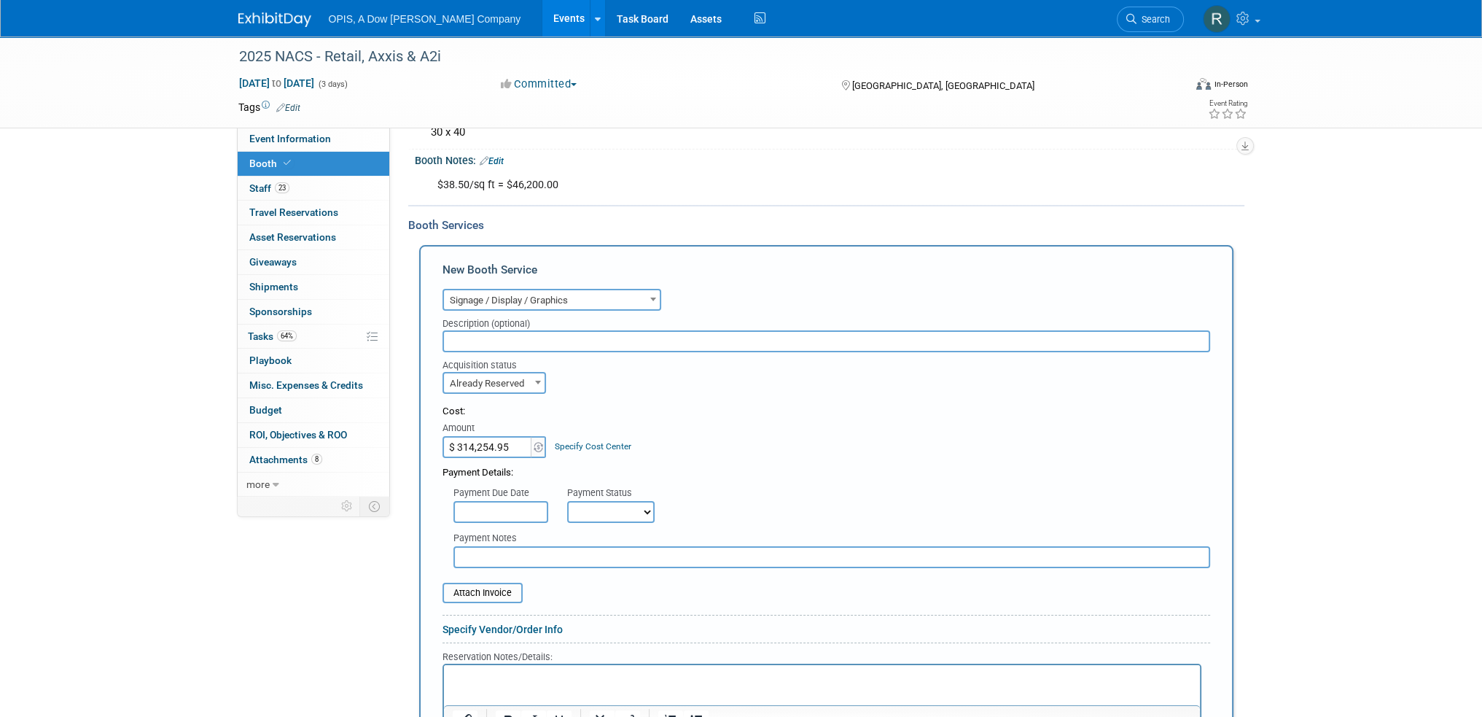
scroll to position [292, 0]
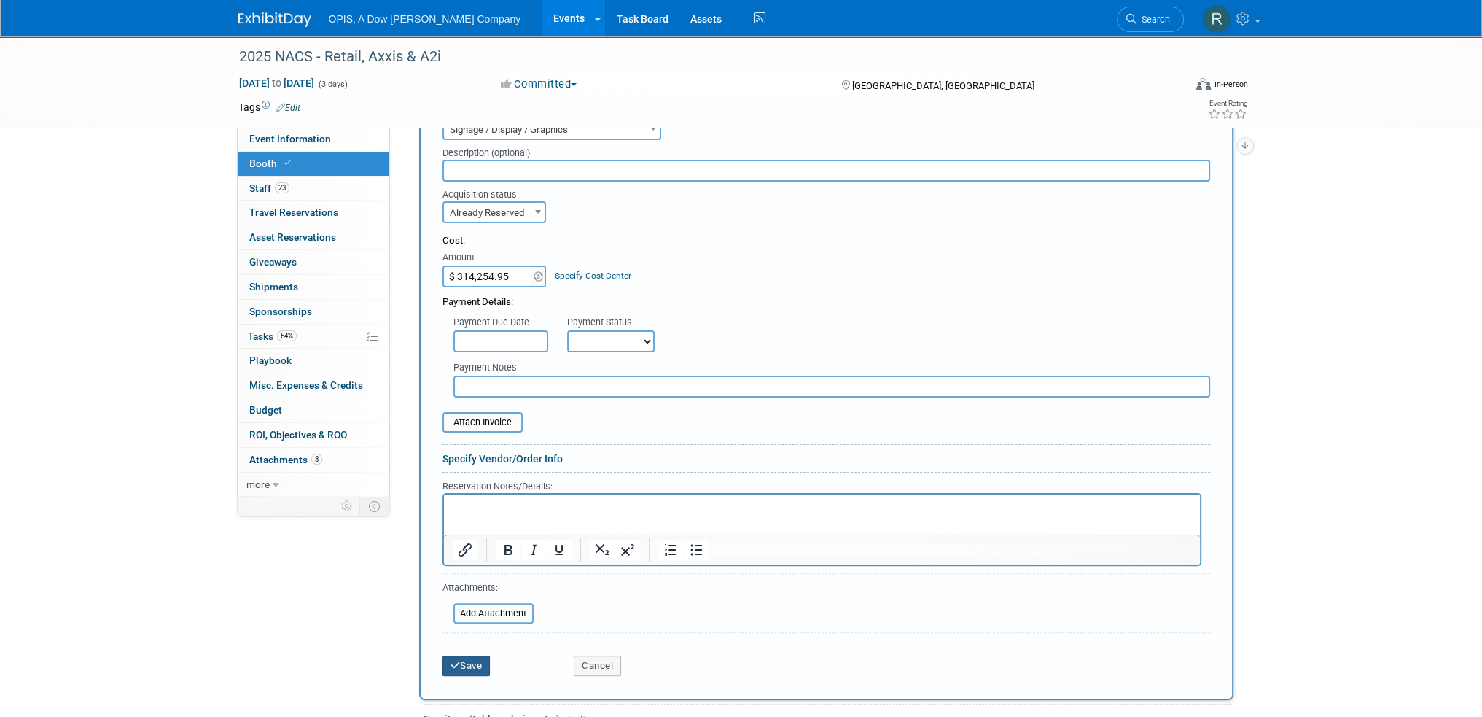
click at [468, 655] on button "Save" at bounding box center [466, 665] width 48 height 20
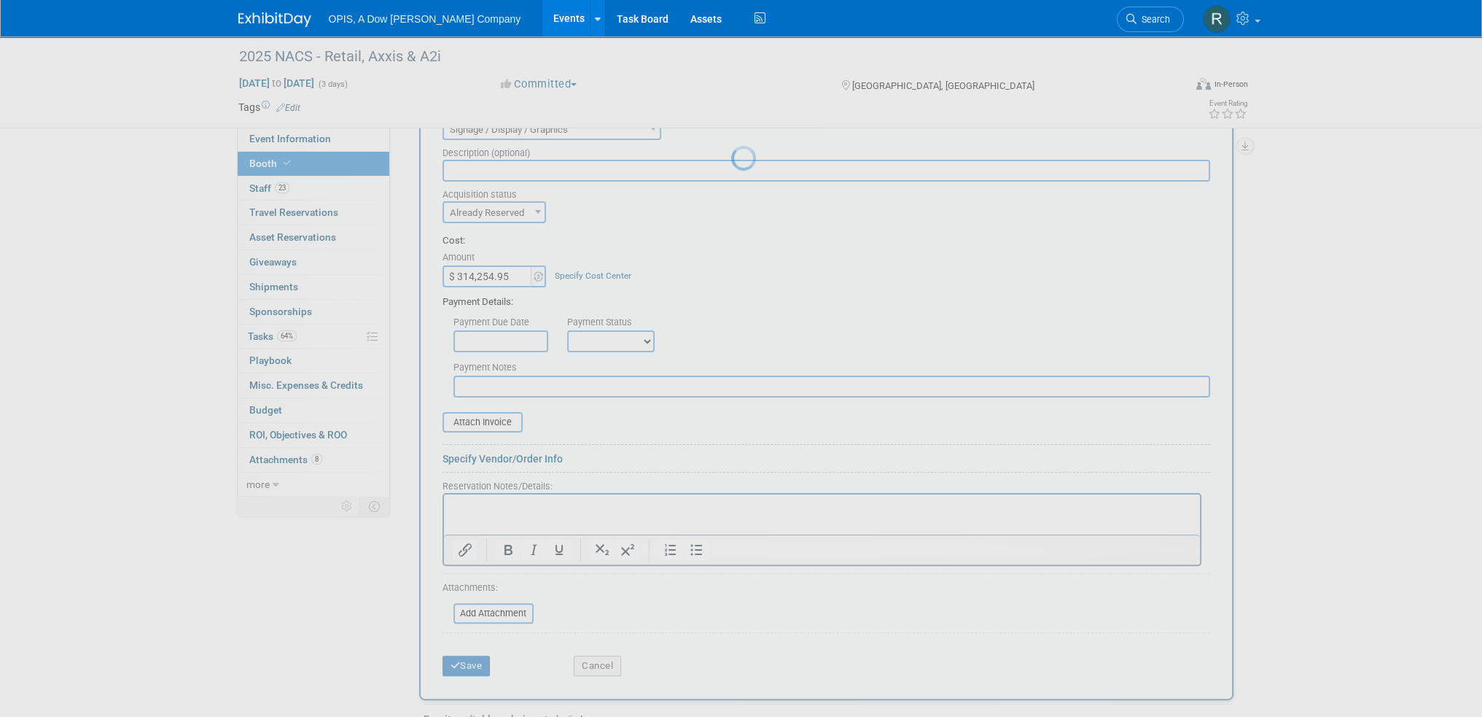
scroll to position [320, 0]
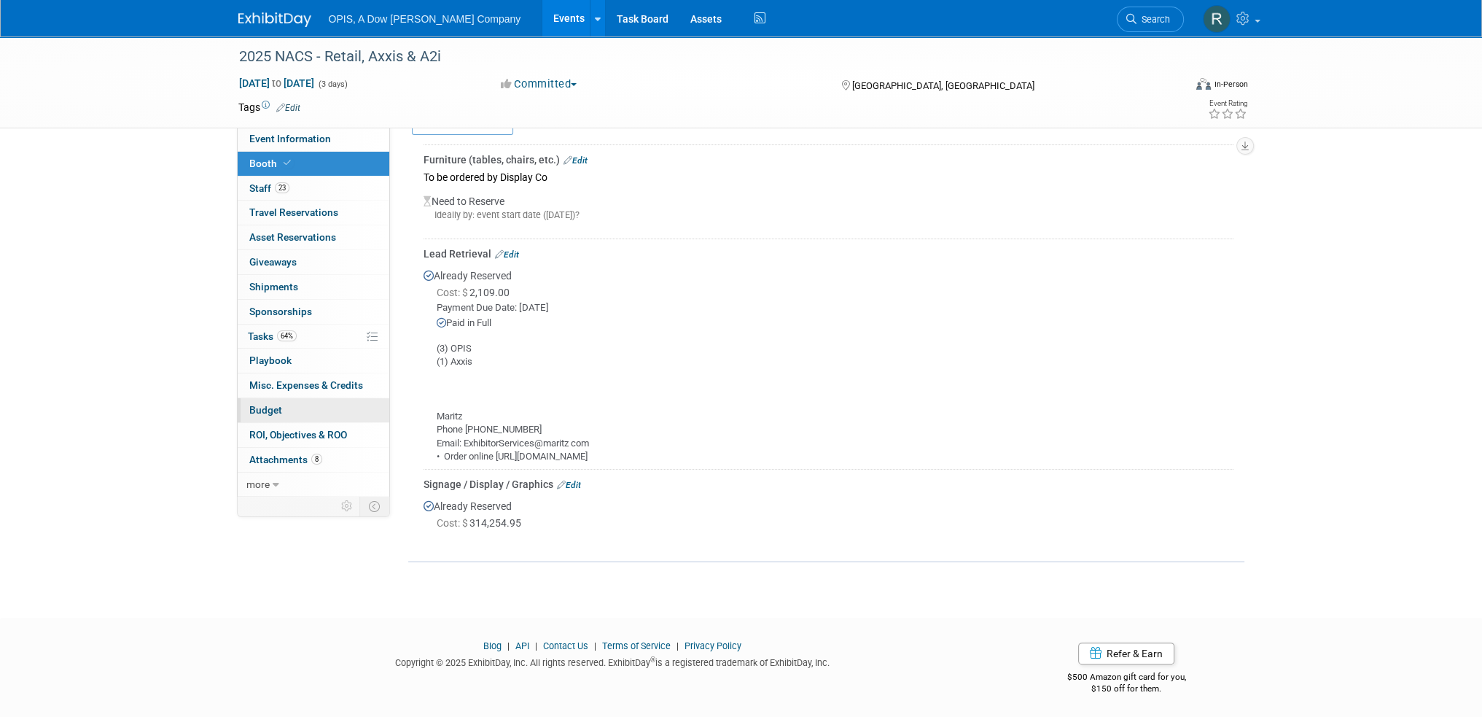
click at [265, 405] on span "Budget" at bounding box center [265, 410] width 33 height 12
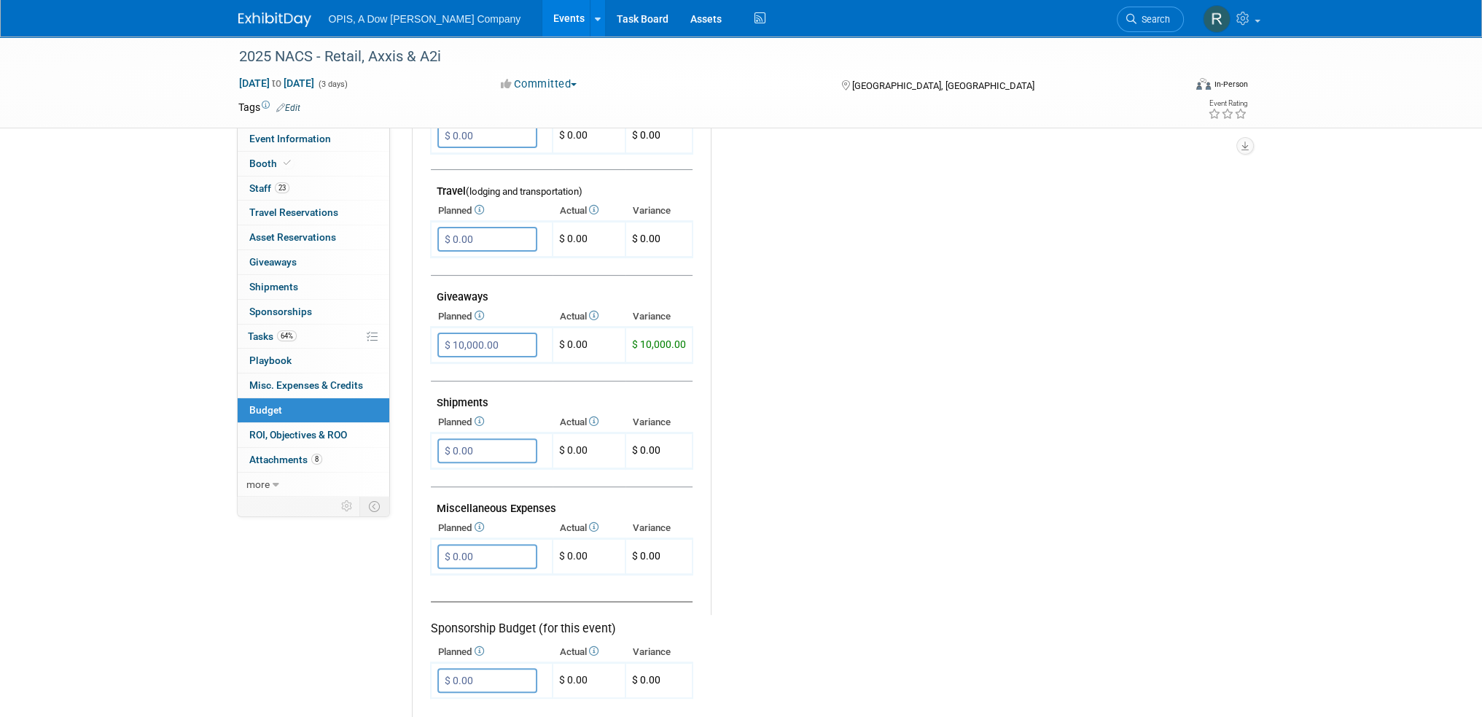
scroll to position [583, 0]
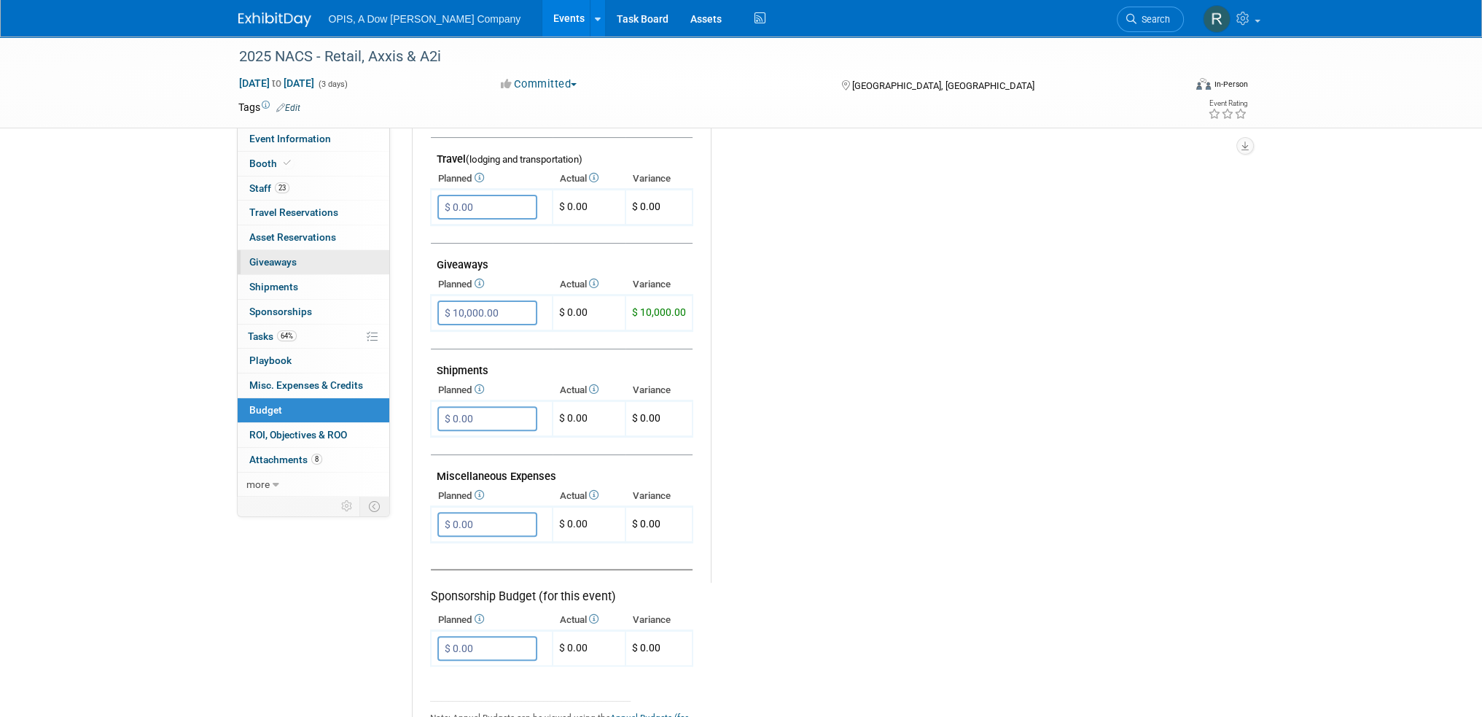
click at [271, 264] on span "Giveaways 0" at bounding box center [272, 262] width 47 height 12
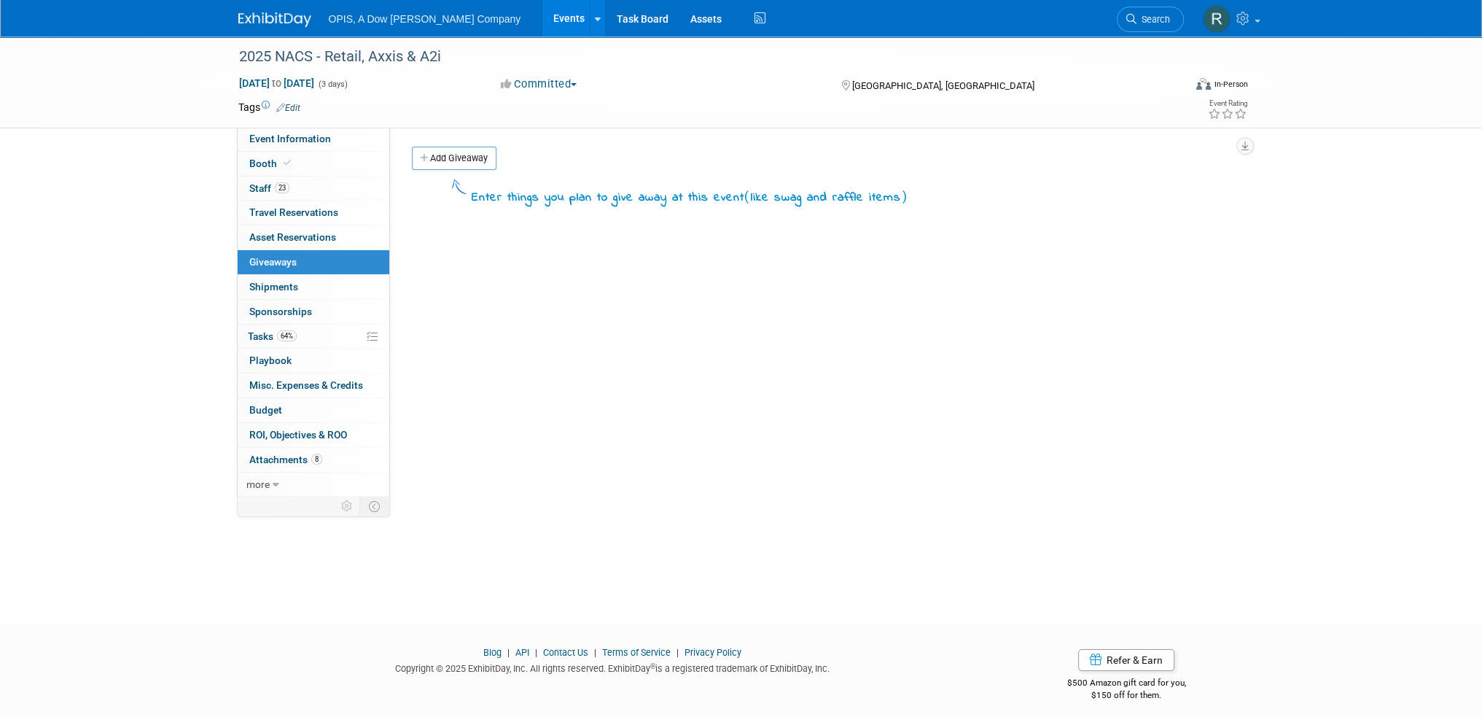
click at [460, 160] on link "Add Giveaway" at bounding box center [454, 158] width 85 height 23
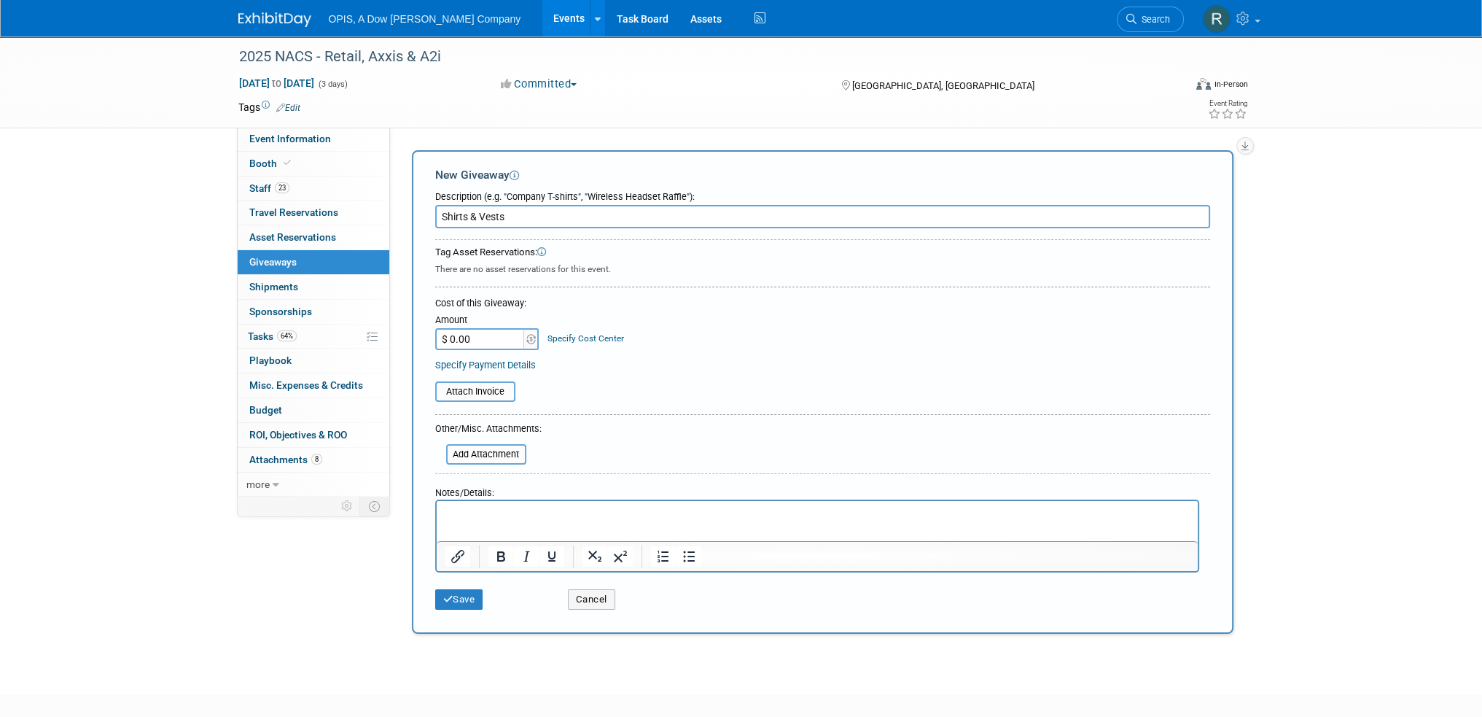
type input "Shirts & Vests"
click at [469, 335] on input "$ 0.00" at bounding box center [480, 339] width 91 height 22
type input "$ 5,102.14"
click at [455, 589] on button "Save" at bounding box center [459, 599] width 48 height 20
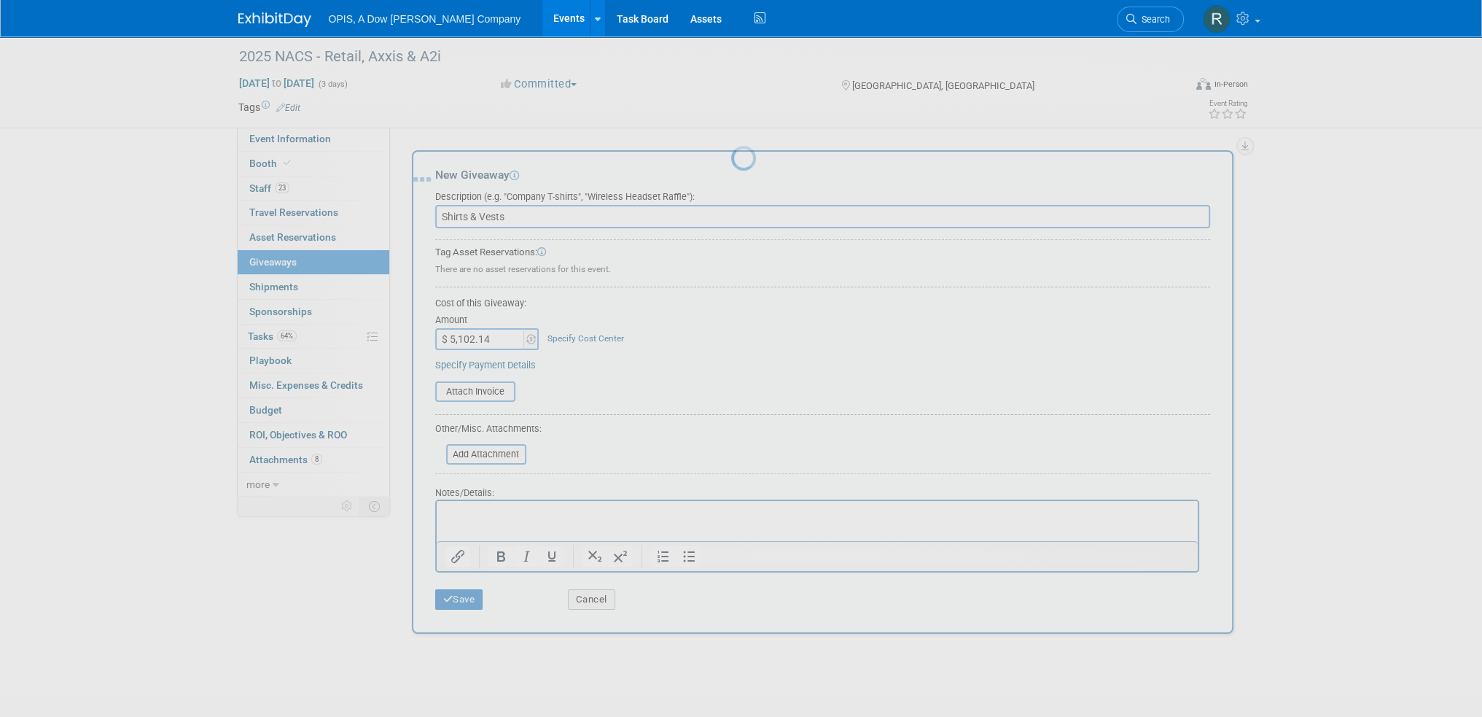
scroll to position [9, 0]
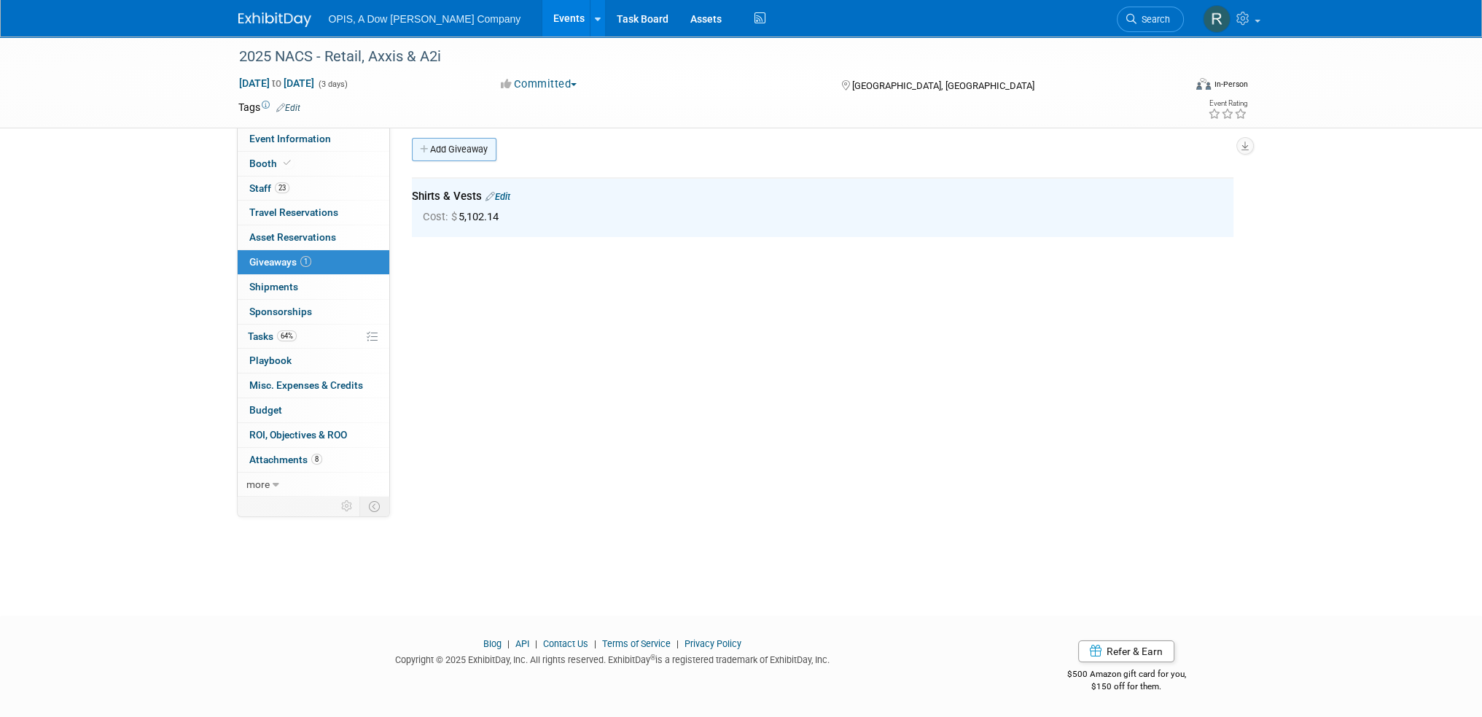
click at [456, 152] on link "Add Giveaway" at bounding box center [454, 149] width 85 height 23
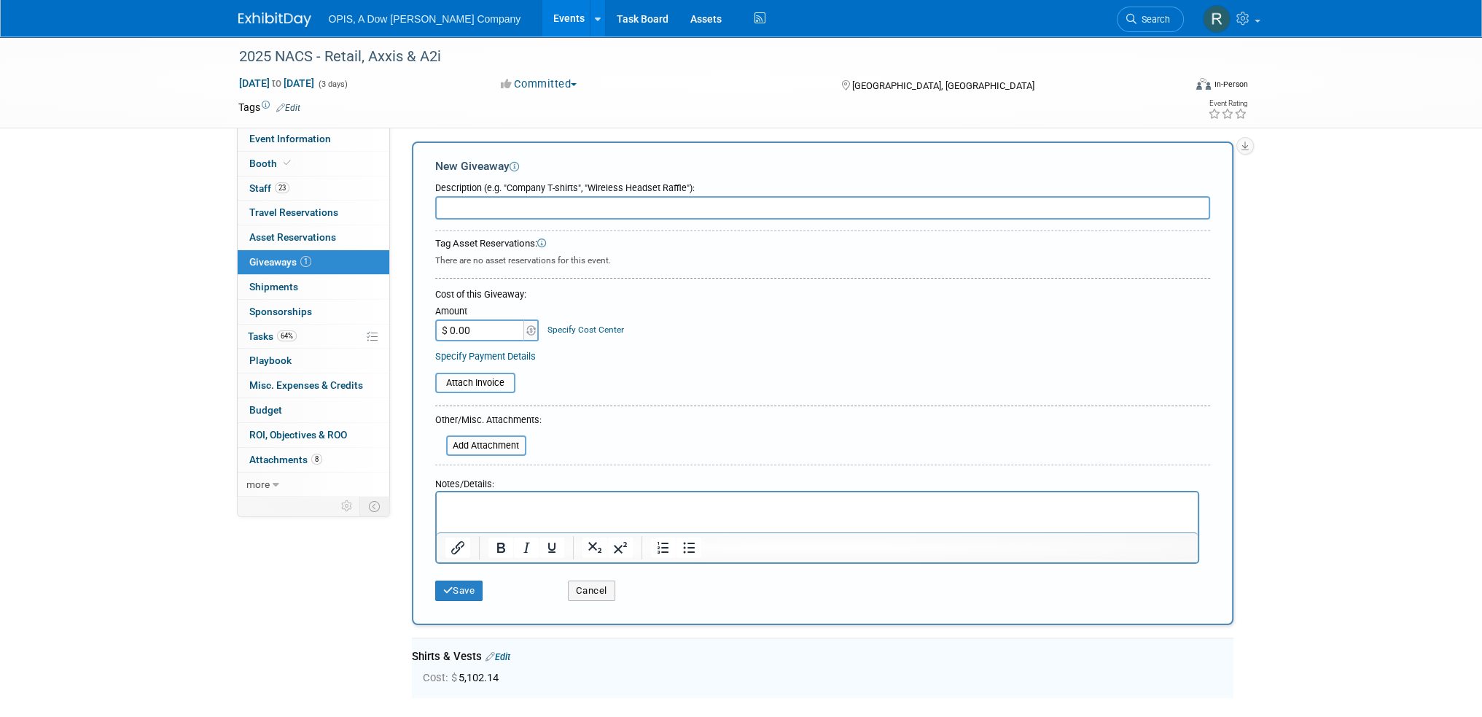
scroll to position [0, 0]
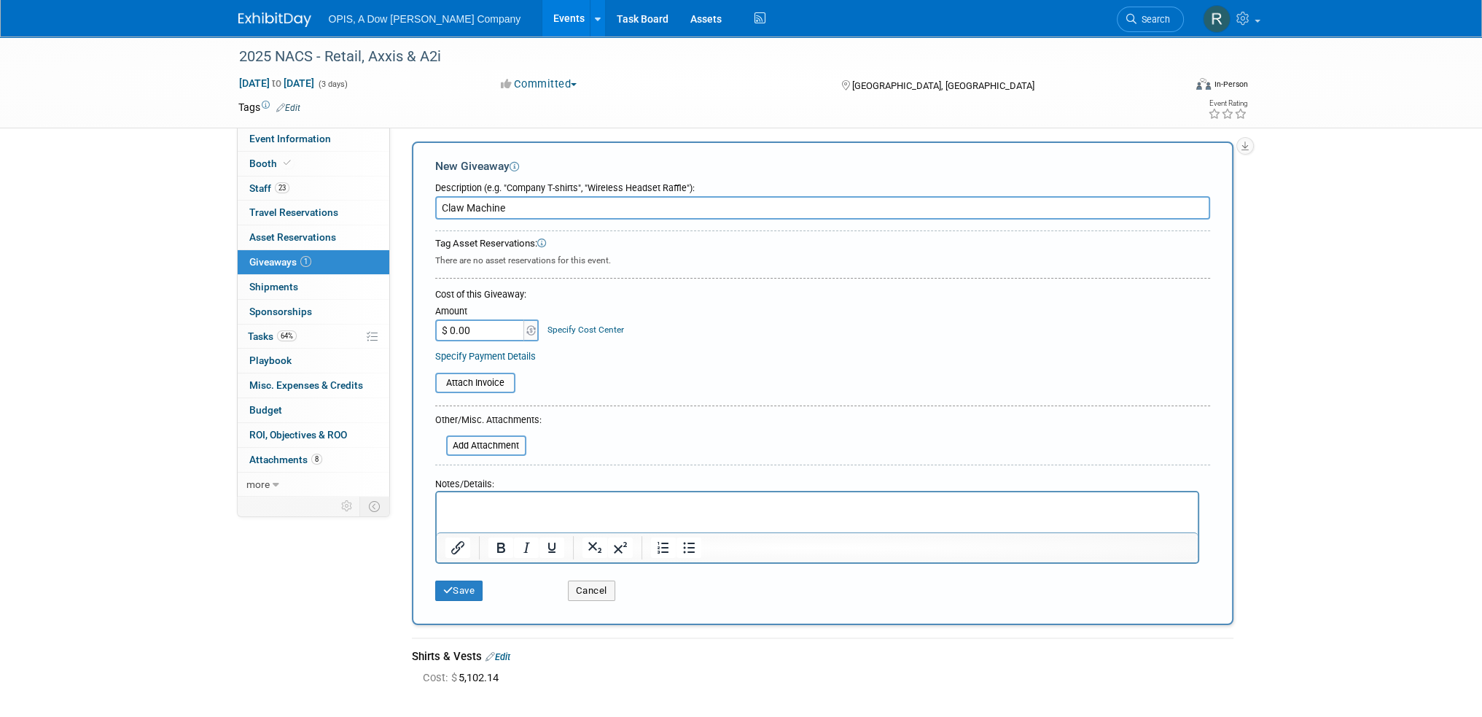
type input "Claw Machine"
click at [480, 334] on input "$ 0.00" at bounding box center [480, 330] width 91 height 22
type input "$ 2,500.00"
click at [443, 588] on icon "submit" at bounding box center [448, 589] width 10 height 9
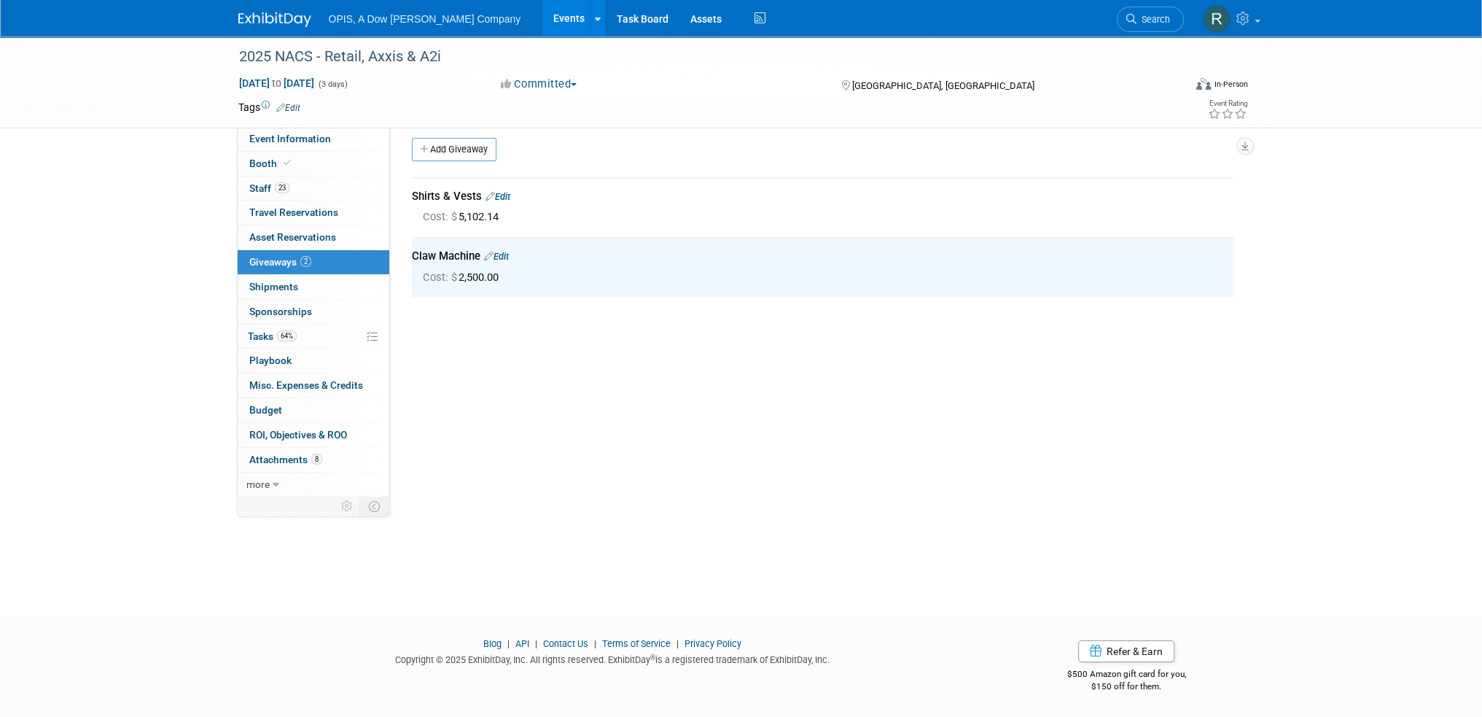
click at [429, 149] on link "Add Giveaway" at bounding box center [454, 149] width 85 height 23
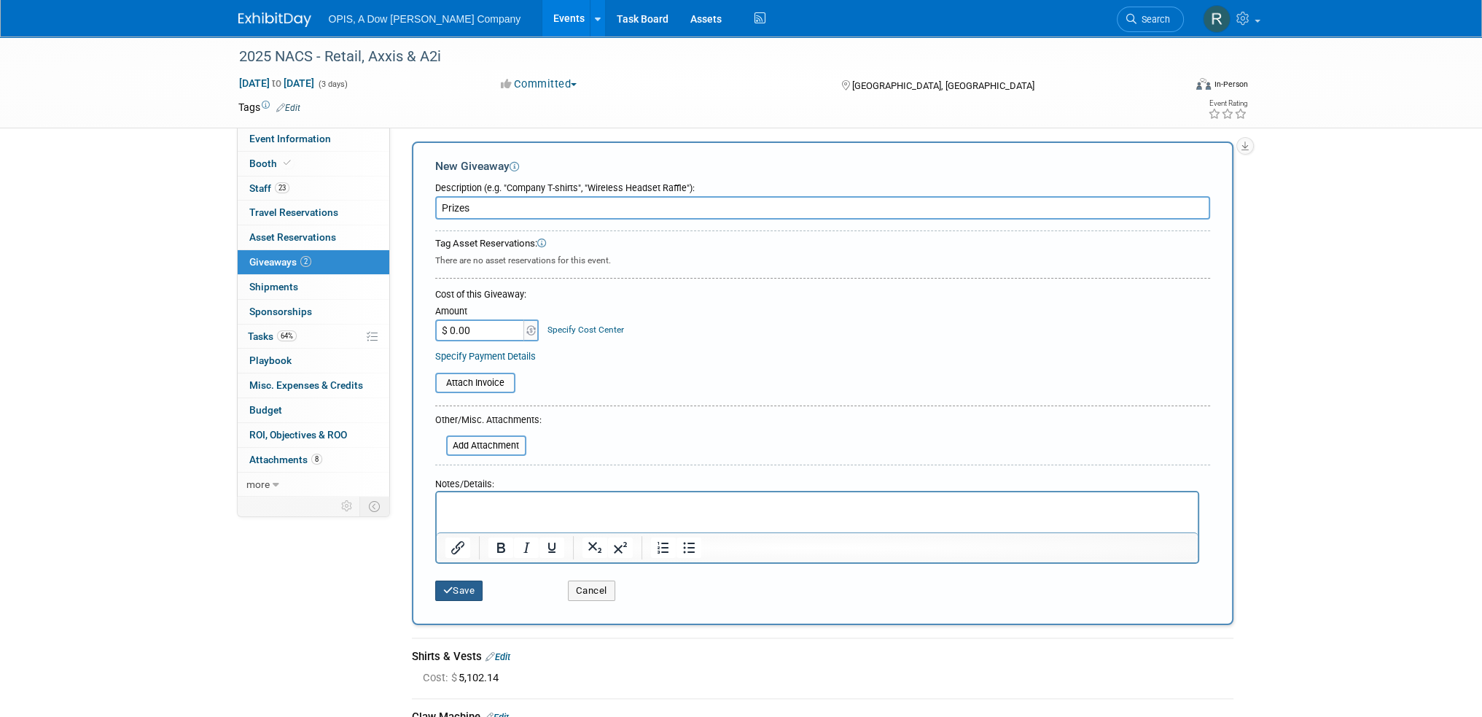
type input "Prizes"
click at [461, 588] on button "Save" at bounding box center [459, 590] width 48 height 20
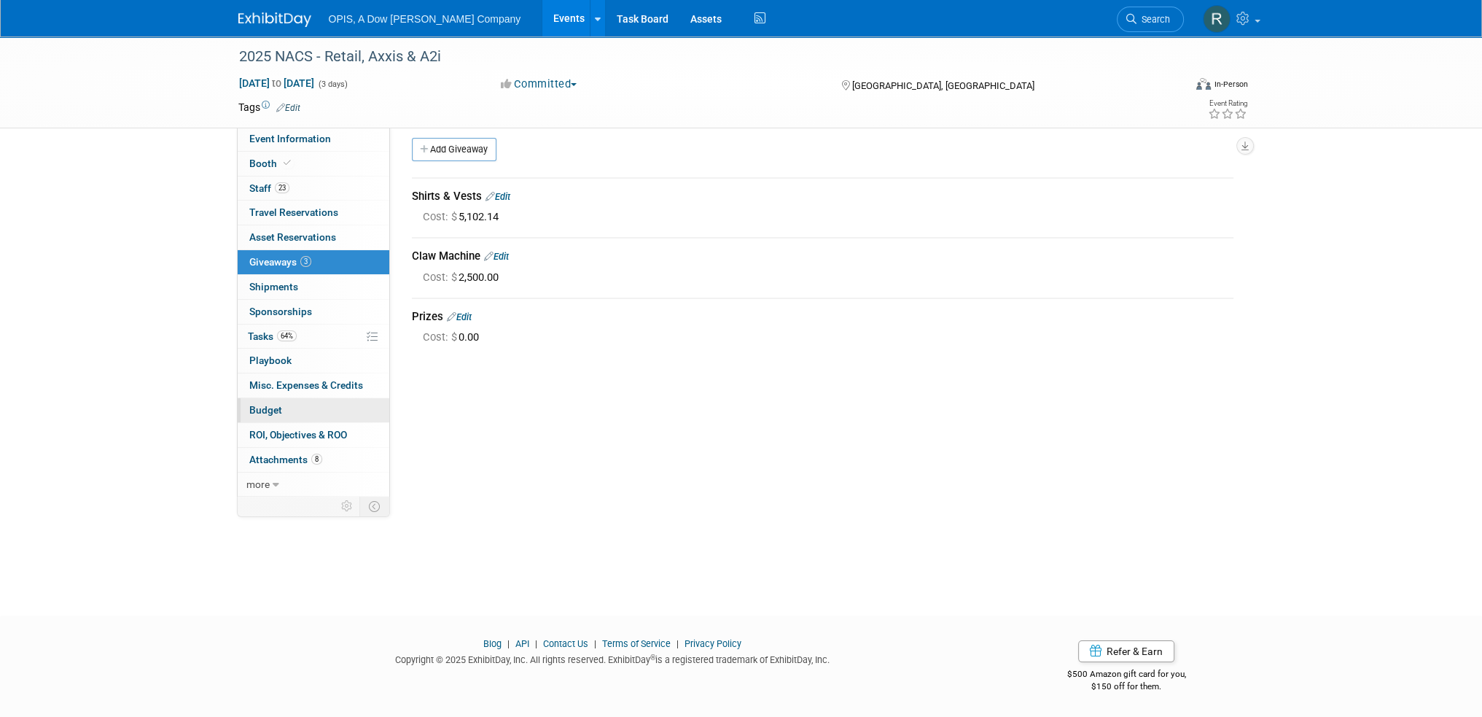
click at [265, 401] on link "Budget" at bounding box center [314, 410] width 152 height 24
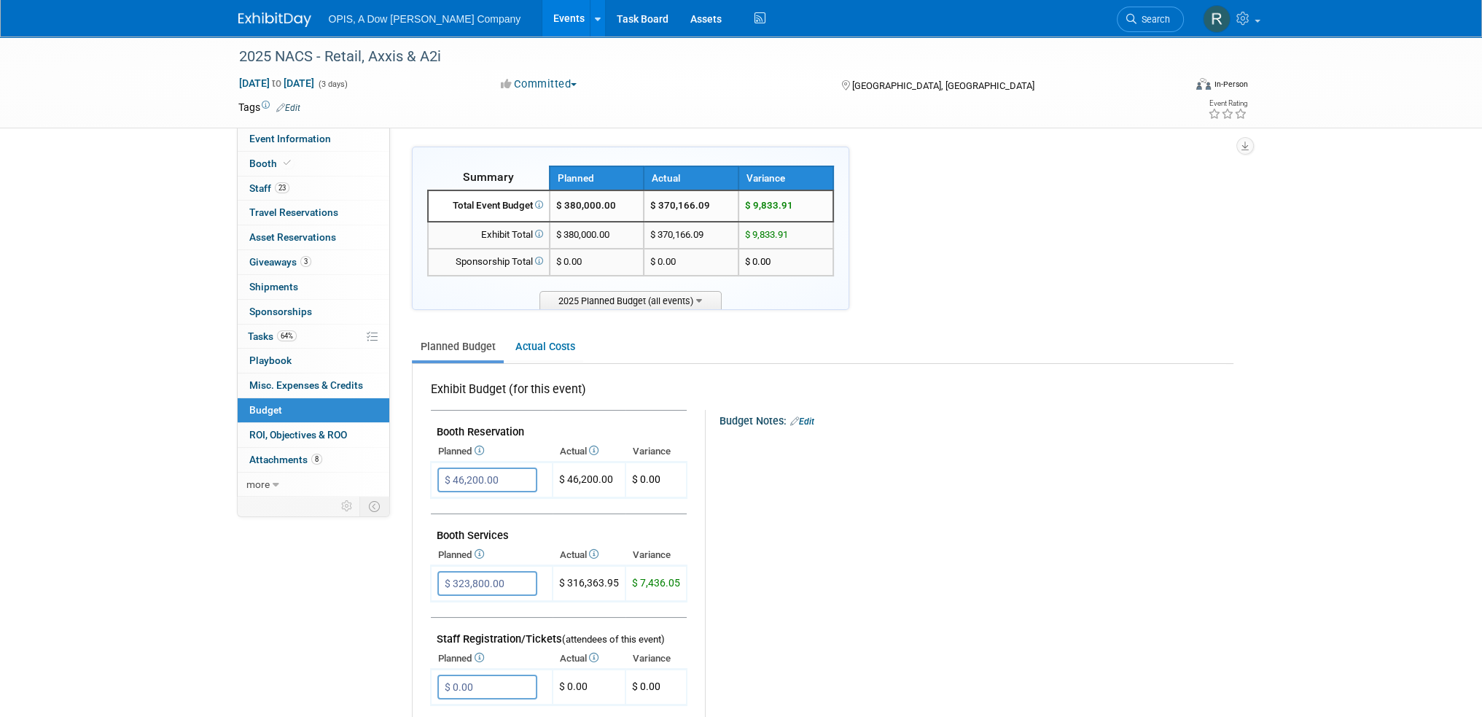
click at [542, 16] on link "Events" at bounding box center [568, 18] width 53 height 36
